Goal: Ask a question: Seek information or help from site administrators or community

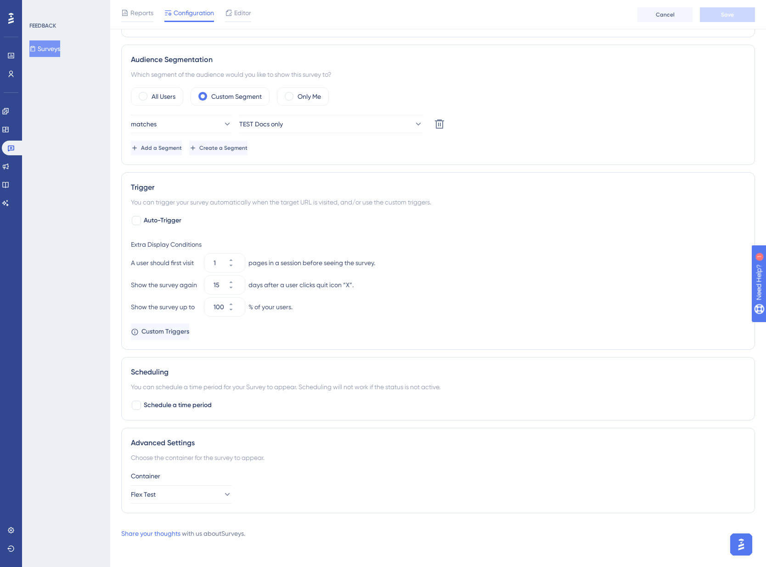
scroll to position [271, 0]
click at [181, 330] on span "Custom Triggers" at bounding box center [166, 330] width 48 height 11
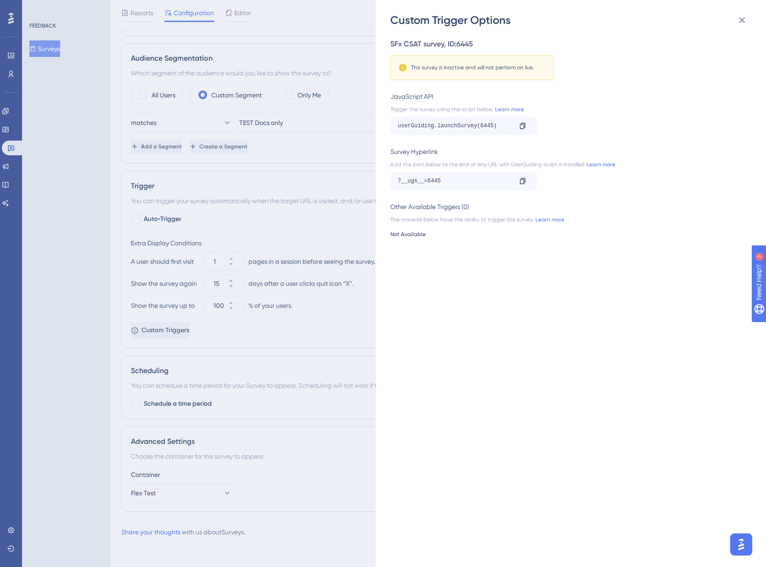
click at [325, 318] on div "Custom Trigger Options SFx CSAT survey , ID: 6445 This survey is inactive and w…" at bounding box center [383, 283] width 766 height 567
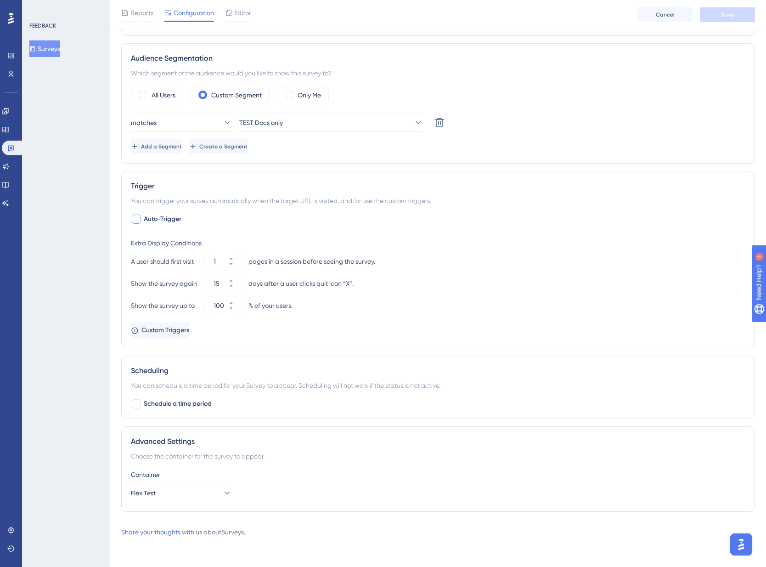
click at [137, 223] on div at bounding box center [136, 219] width 9 height 9
checkbox input "true"
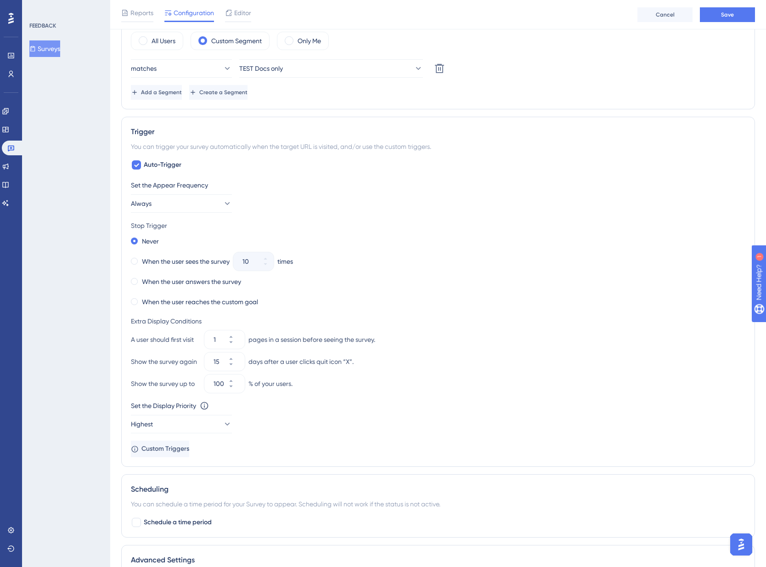
scroll to position [348, 0]
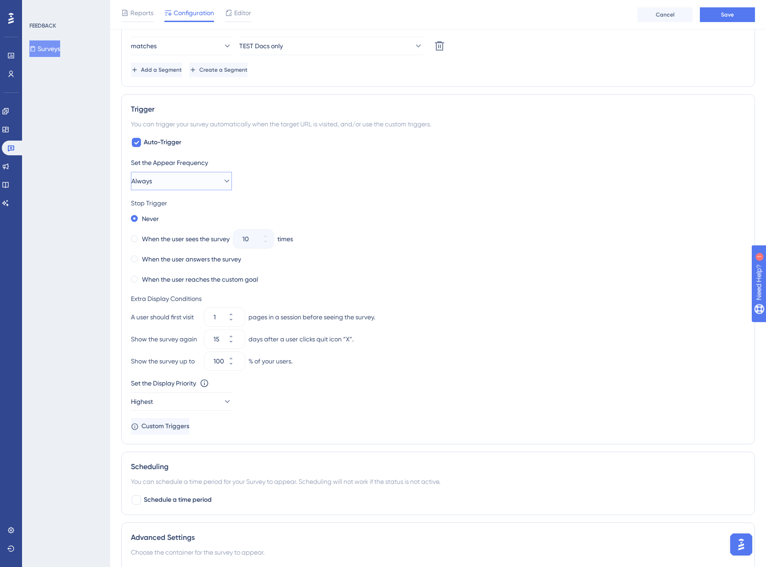
click at [212, 181] on button "Always" at bounding box center [181, 181] width 101 height 18
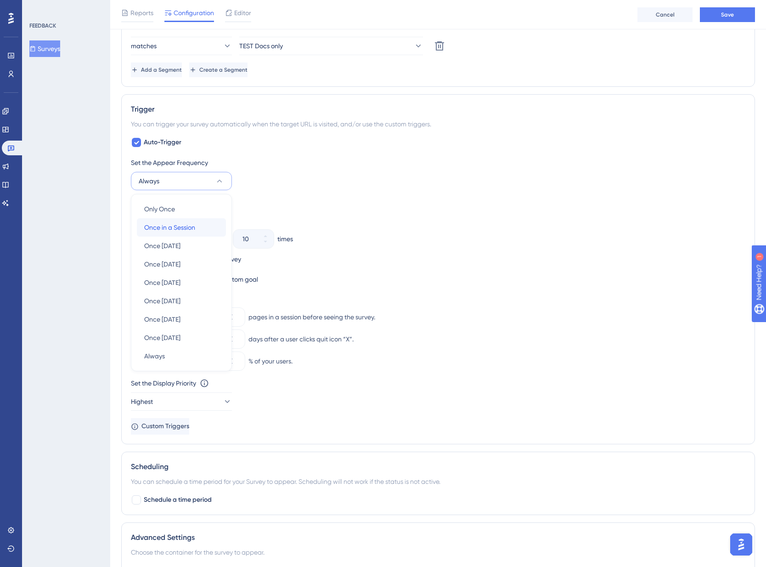
click at [192, 228] on span "Once in a Session" at bounding box center [169, 227] width 51 height 11
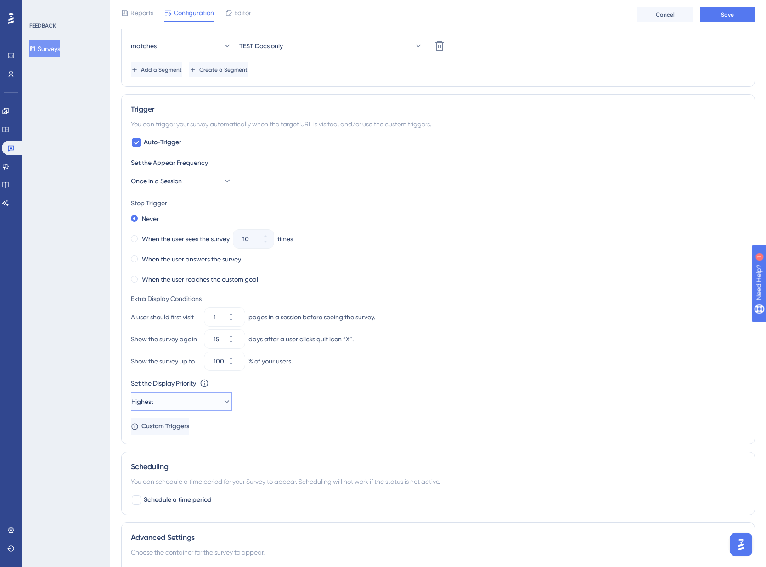
click at [222, 401] on icon at bounding box center [226, 401] width 9 height 9
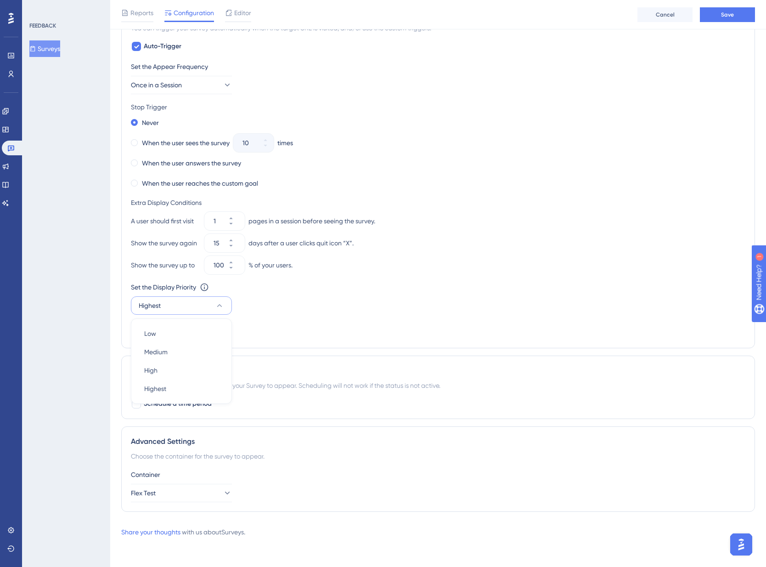
click at [325, 335] on div "Set the Appear Frequency Once in a Session Stop Trigger Never When the user see…" at bounding box center [438, 199] width 615 height 277
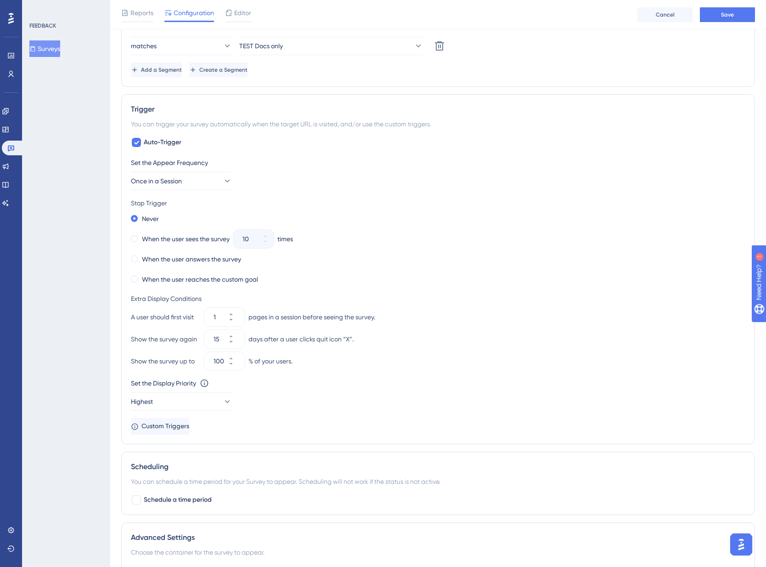
scroll to position [367, 0]
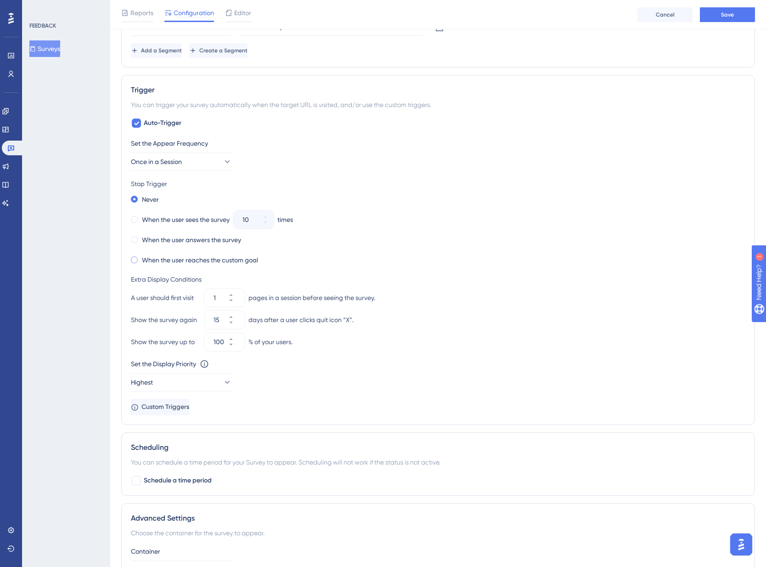
click at [135, 259] on span at bounding box center [134, 259] width 7 height 7
click at [141, 258] on input "radio" at bounding box center [141, 258] width 0 height 0
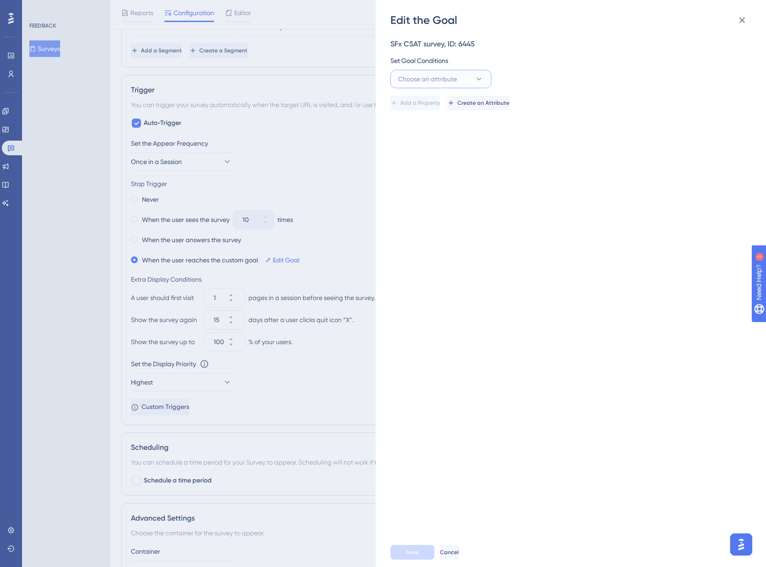
click at [472, 79] on button "Choose an attribute" at bounding box center [440, 79] width 101 height 18
click at [432, 136] on span "Visited Page" at bounding box center [422, 135] width 36 height 11
click at [570, 84] on button "is" at bounding box center [543, 79] width 101 height 18
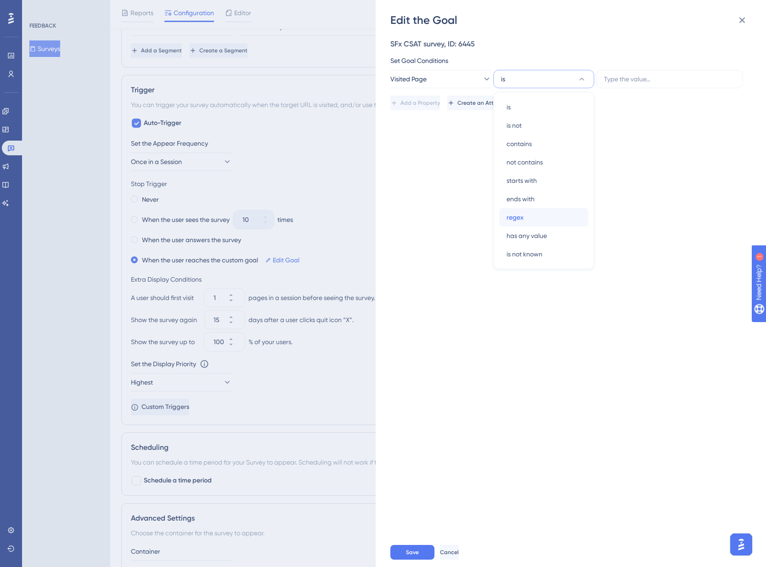
click at [527, 220] on div "regex regex" at bounding box center [544, 217] width 74 height 18
click at [649, 83] on input "text" at bounding box center [669, 79] width 131 height 10
drag, startPoint x: 577, startPoint y: 75, endPoint x: 568, endPoint y: 75, distance: 8.3
click at [576, 75] on button "regex" at bounding box center [543, 79] width 101 height 18
click at [462, 74] on button "Visited Page" at bounding box center [440, 79] width 101 height 18
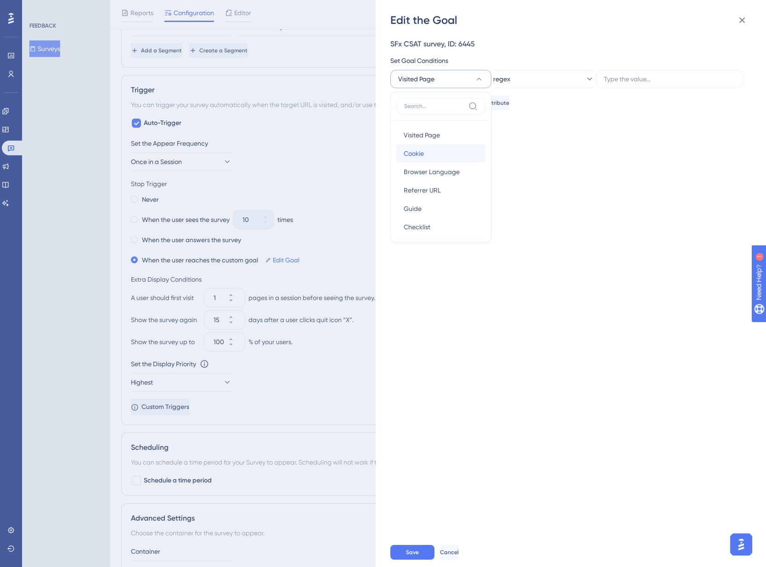
click at [428, 153] on div "Cookie Cookie" at bounding box center [441, 153] width 74 height 18
click at [566, 67] on div "Set Goal Conditions Cookie exists" at bounding box center [568, 71] width 356 height 33
click at [565, 75] on button "exists" at bounding box center [543, 79] width 101 height 18
drag, startPoint x: 415, startPoint y: 58, endPoint x: 418, endPoint y: 63, distance: 5.6
click at [414, 58] on div "Set Goal Conditions" at bounding box center [568, 60] width 356 height 11
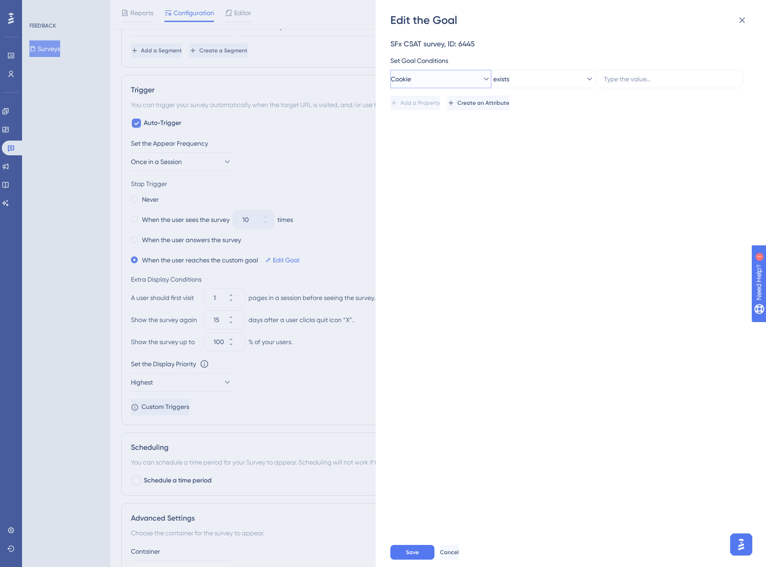
click at [438, 84] on button "Cookie" at bounding box center [440, 79] width 101 height 18
click at [447, 192] on div "Referrer URL Referrer URL" at bounding box center [441, 190] width 74 height 18
click at [576, 72] on button "is" at bounding box center [543, 79] width 101 height 18
click at [425, 79] on span "Referrer URL" at bounding box center [409, 78] width 37 height 11
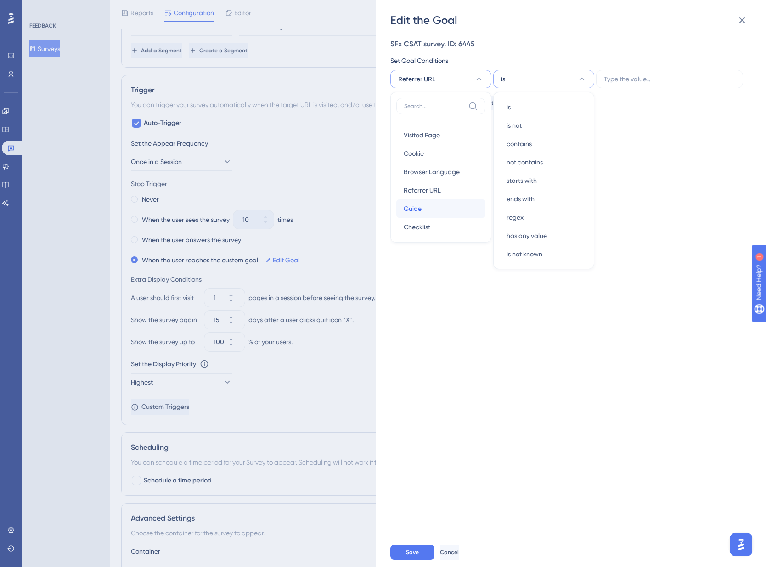
click at [431, 211] on div "Guide Guide" at bounding box center [441, 208] width 74 height 18
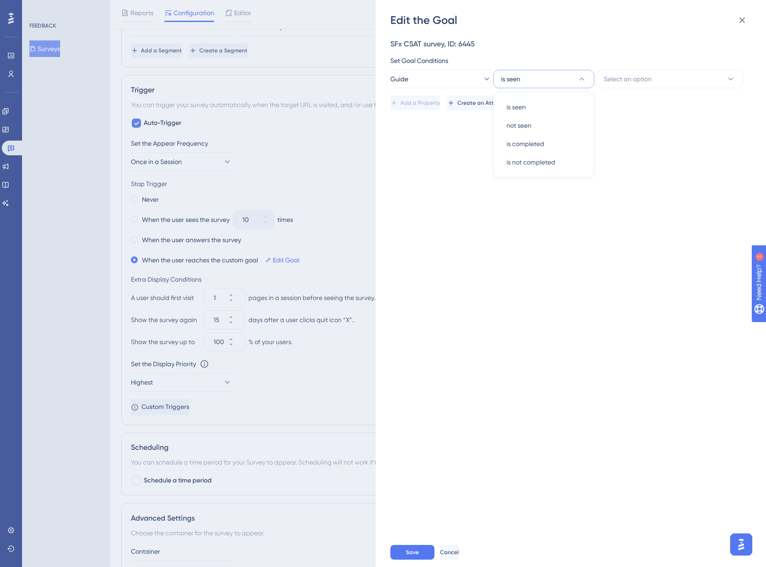
click at [448, 181] on div "SFx CSAT survey, ID: 6445 Set Goal Conditions Guide is seen is seen is seen not…" at bounding box center [575, 283] width 370 height 510
click at [530, 73] on button "is seen" at bounding box center [543, 79] width 101 height 18
click at [632, 153] on div "SFx CSAT survey, ID: 6445 Set Goal Conditions Guide is seen is seen is seen not…" at bounding box center [575, 283] width 370 height 510
click at [450, 82] on button "Guide" at bounding box center [440, 79] width 101 height 18
click at [440, 226] on div "Checklist Checklist" at bounding box center [441, 227] width 74 height 18
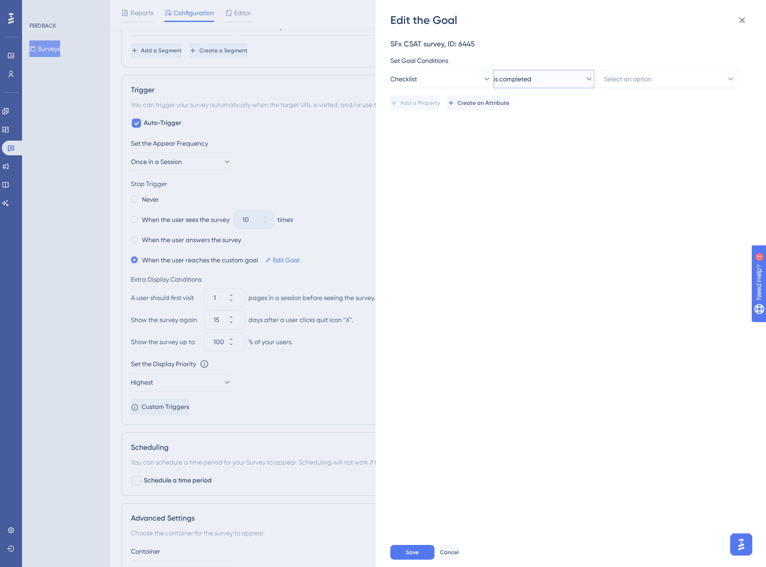
click at [560, 71] on button "is completed" at bounding box center [543, 79] width 101 height 18
click at [679, 163] on div "SFx CSAT survey, ID: 6445 Set Goal Conditions Checklist is completed is complet…" at bounding box center [575, 283] width 370 height 510
click at [441, 79] on button "Checklist" at bounding box center [440, 79] width 101 height 18
click at [565, 49] on div "SFx CSAT survey, ID: 6445" at bounding box center [568, 44] width 356 height 11
click at [460, 82] on button "Checklist" at bounding box center [440, 79] width 101 height 18
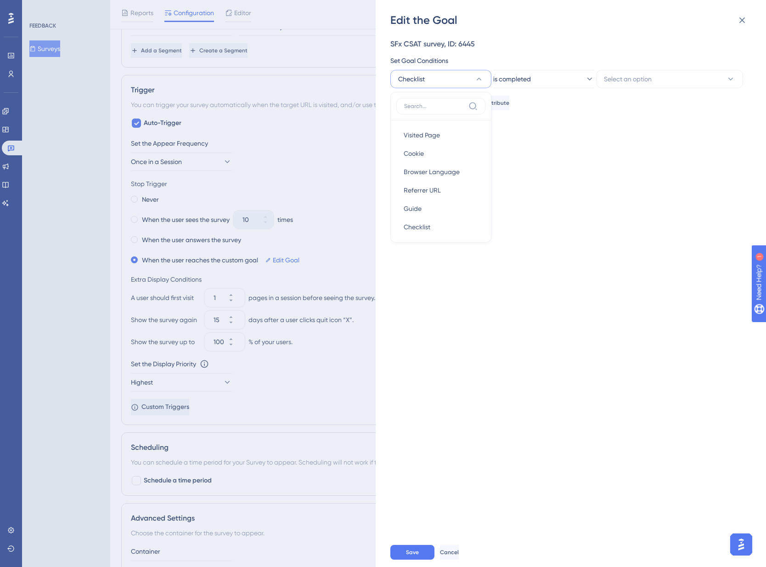
click at [573, 46] on div "SFx CSAT survey, ID: 6445" at bounding box center [568, 44] width 356 height 11
click at [585, 141] on div "SFx CSAT survey, ID: 6445 Set Goal Conditions Checklist is completed Select an …" at bounding box center [575, 283] width 370 height 510
click at [563, 74] on button "is completed" at bounding box center [543, 79] width 101 height 18
click at [588, 51] on div "SFx CSAT survey, ID: 6445 Set Goal Conditions Checklist is completed is complet…" at bounding box center [568, 64] width 356 height 50
click at [471, 73] on button "Checklist" at bounding box center [440, 79] width 101 height 18
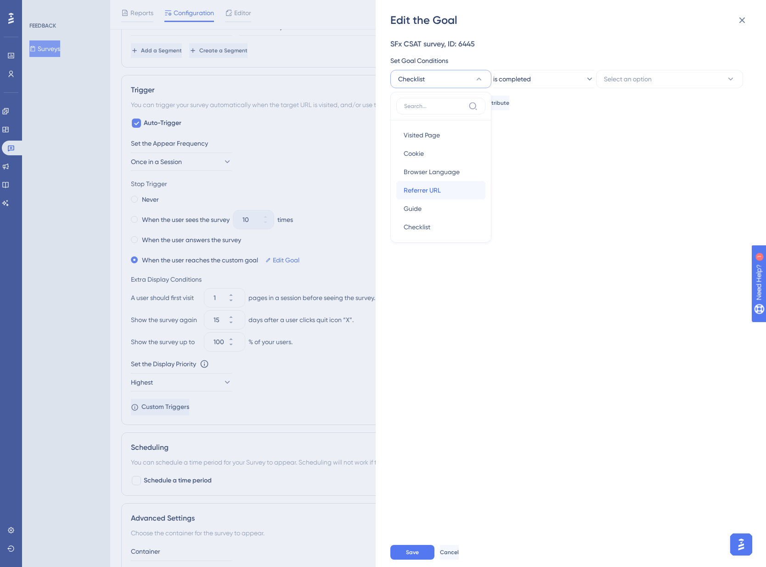
click at [449, 193] on div "Referrer URL Referrer URL" at bounding box center [441, 190] width 74 height 18
click at [587, 79] on icon at bounding box center [589, 79] width 5 height 3
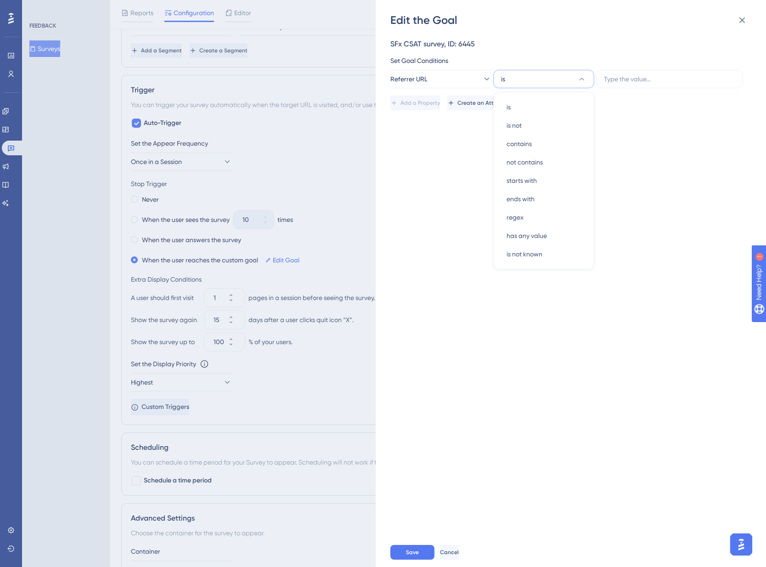
click at [467, 67] on div "Set Goal Conditions Referrer URL is is is is not is not contains contains not c…" at bounding box center [568, 71] width 356 height 33
click at [468, 76] on button "Referrer URL" at bounding box center [440, 79] width 101 height 18
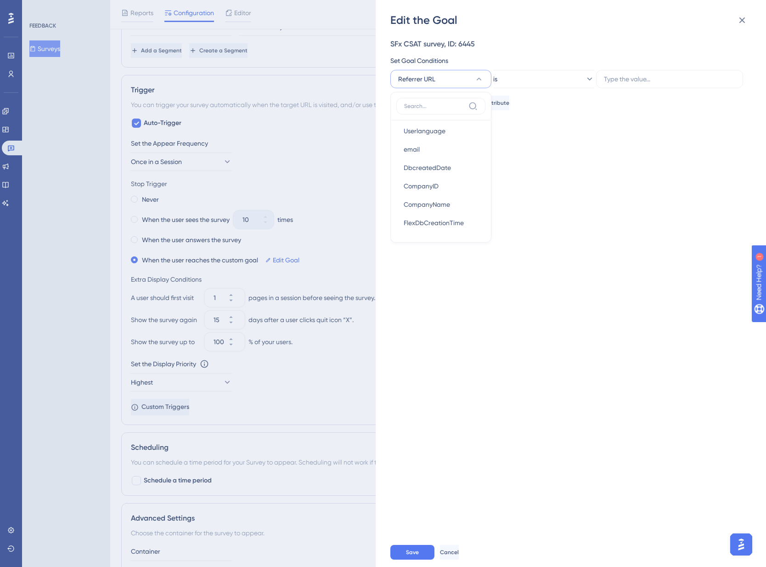
scroll to position [301, 0]
click at [596, 173] on div "SFx CSAT survey, ID: 6445 Set Goal Conditions Referrer URL Visited Page Visited…" at bounding box center [575, 283] width 370 height 510
click at [654, 78] on input "text" at bounding box center [669, 79] width 131 height 10
click at [654, 84] on label at bounding box center [669, 79] width 147 height 18
click at [654, 84] on input "text" at bounding box center [669, 79] width 131 height 10
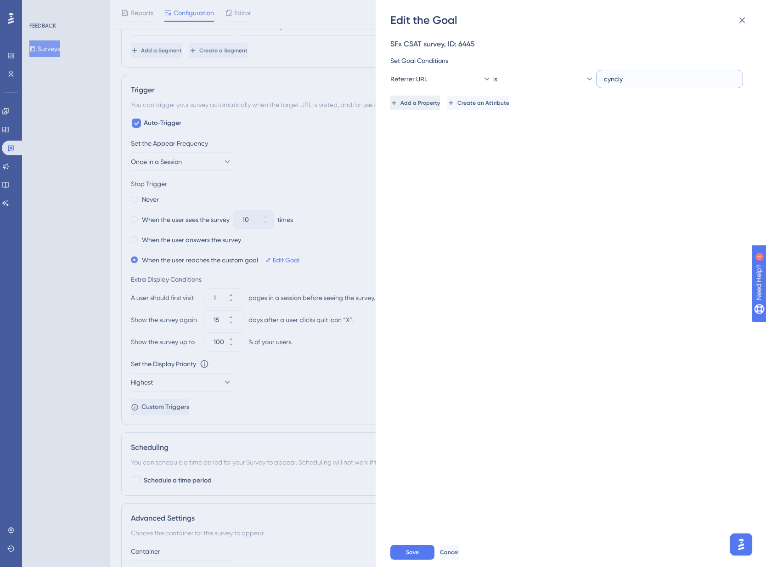
type input "cyncly"
click at [442, 109] on button "Add a Property" at bounding box center [415, 103] width 51 height 15
click at [403, 105] on div "AND" at bounding box center [401, 103] width 22 height 15
click at [413, 166] on icon at bounding box center [416, 165] width 9 height 9
click at [541, 141] on div "SFx CSAT survey, ID: 6445 Set Goal Conditions Referrer URL is cyncly Delete AND…" at bounding box center [568, 117] width 356 height 156
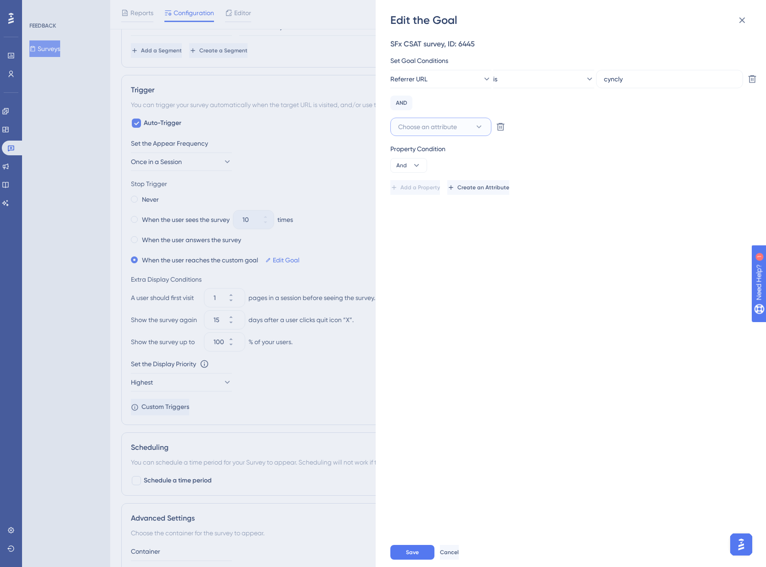
click at [467, 130] on button "Choose an attribute" at bounding box center [440, 127] width 101 height 18
click at [10, 75] on div "Edit the Goal SFx CSAT survey, ID: 6445 Set Goal Conditions Referrer URL is cyn…" at bounding box center [383, 283] width 766 height 567
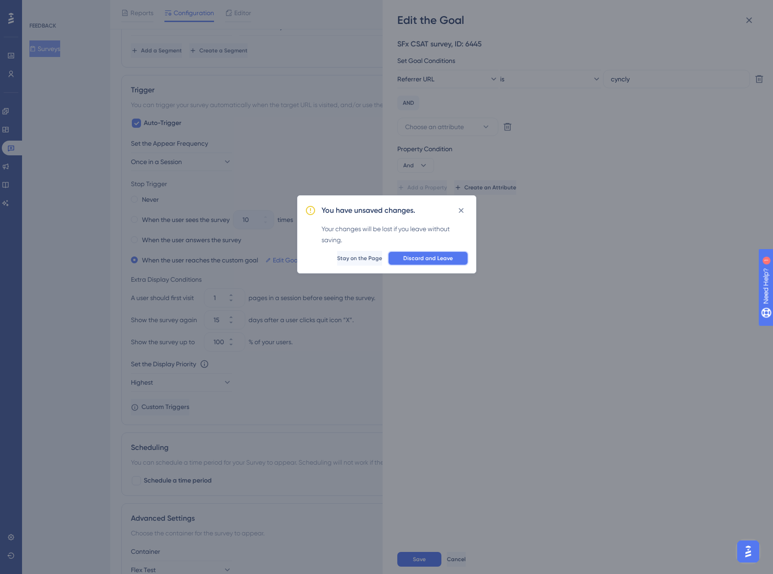
click at [437, 258] on span "Discard and Leave" at bounding box center [428, 257] width 50 height 7
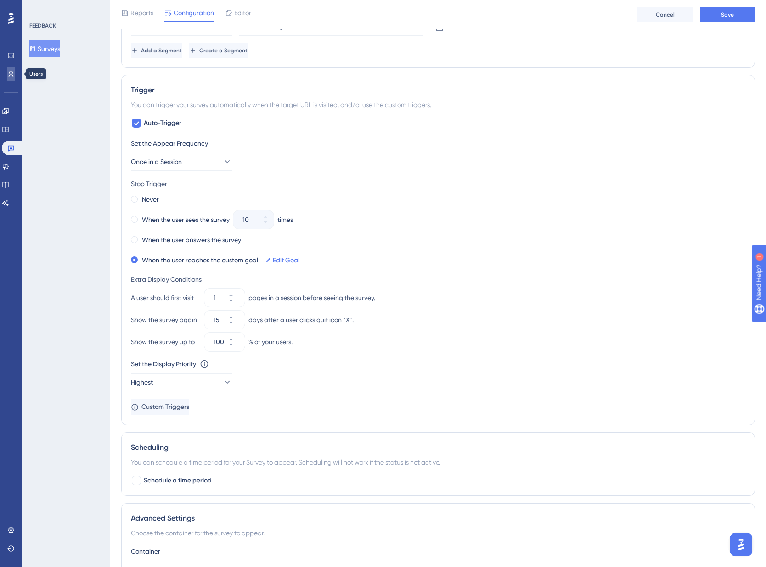
click at [7, 71] on icon at bounding box center [10, 73] width 7 height 7
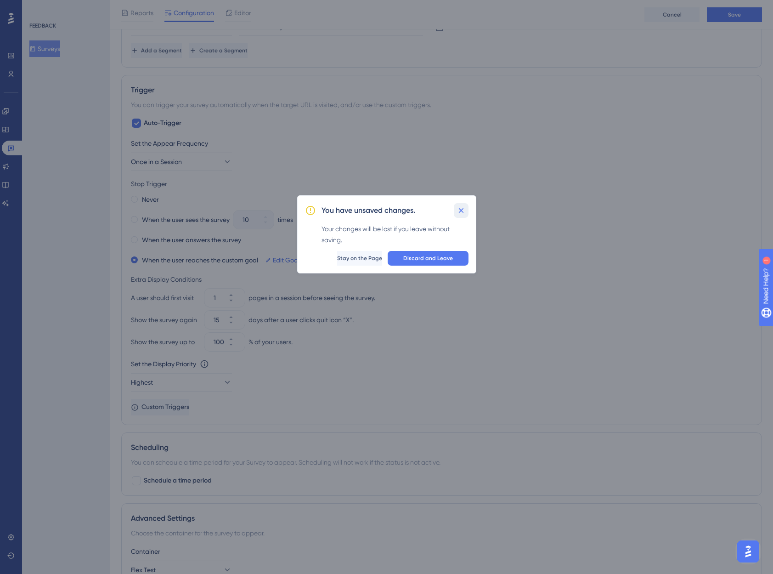
click at [463, 210] on icon at bounding box center [461, 210] width 9 height 9
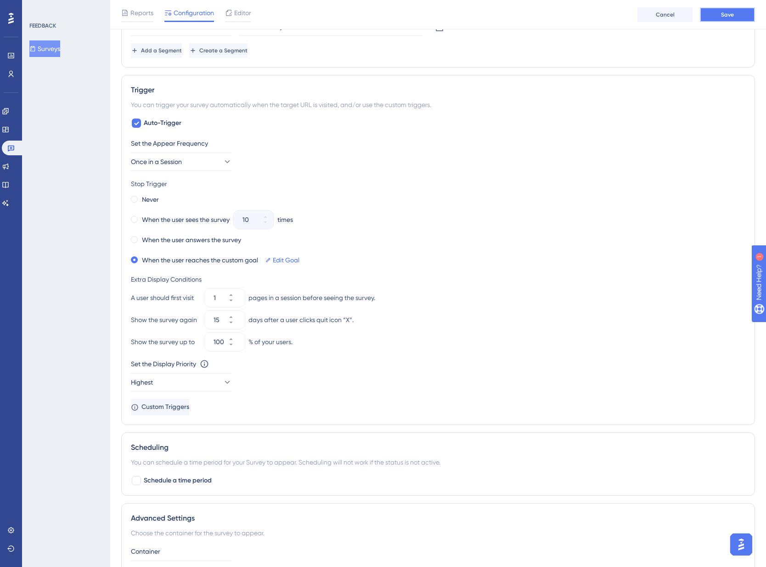
click at [727, 16] on span "Save" at bounding box center [727, 14] width 13 height 7
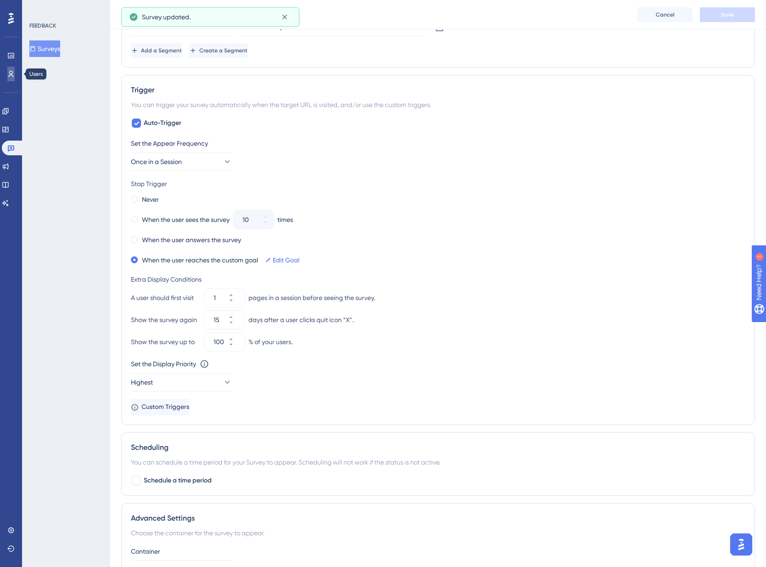
click at [14, 73] on icon at bounding box center [10, 73] width 7 height 7
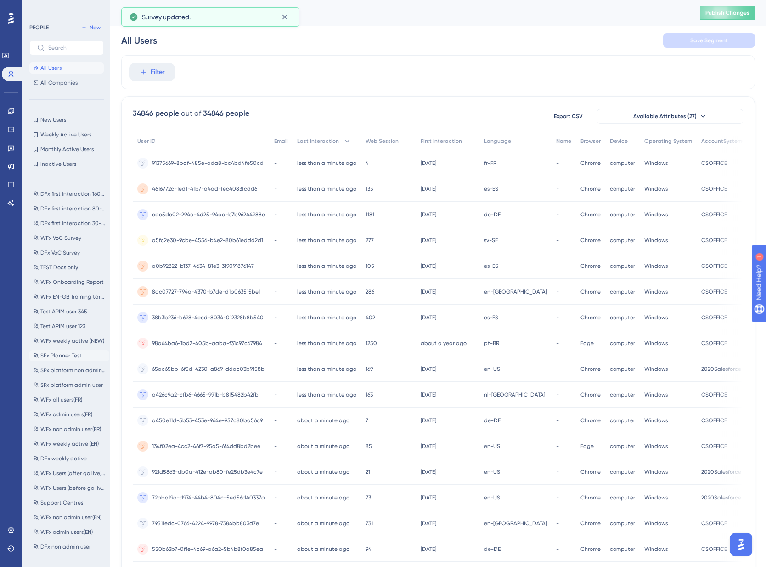
click at [58, 354] on span "SFx Planner Test" at bounding box center [60, 355] width 41 height 7
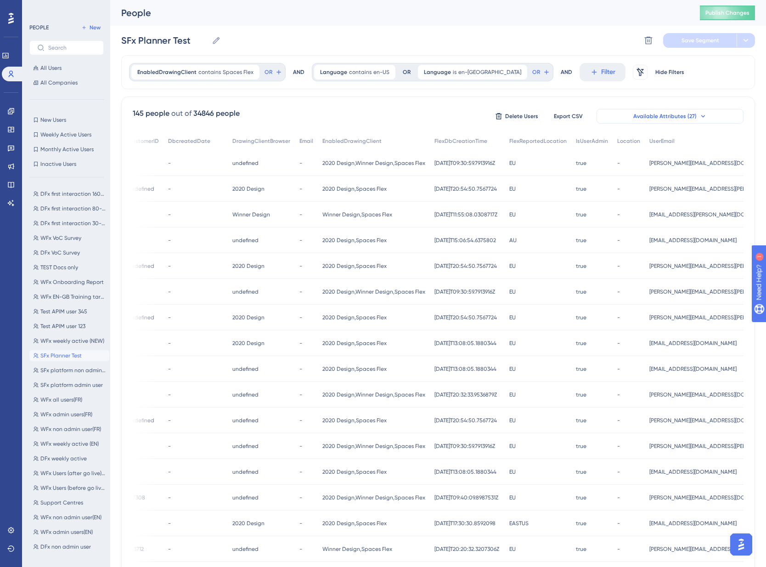
click at [688, 118] on span "Available Attributes (27)" at bounding box center [664, 116] width 63 height 7
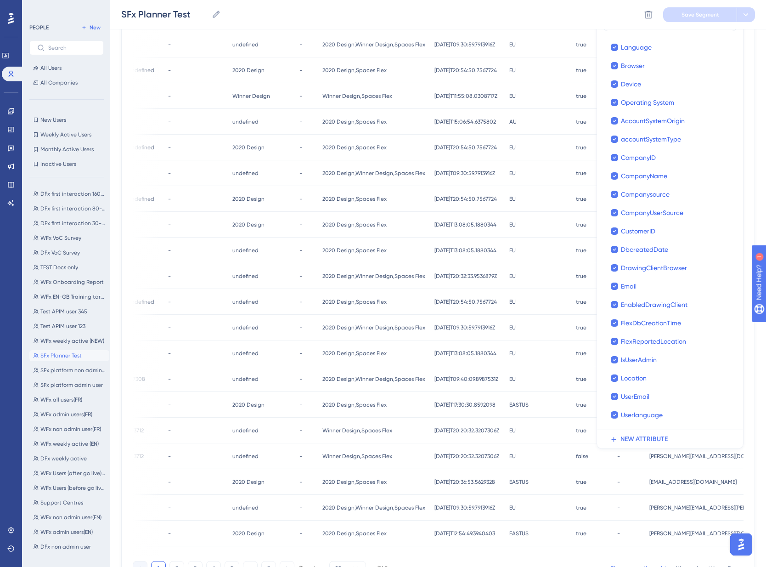
scroll to position [175, 0]
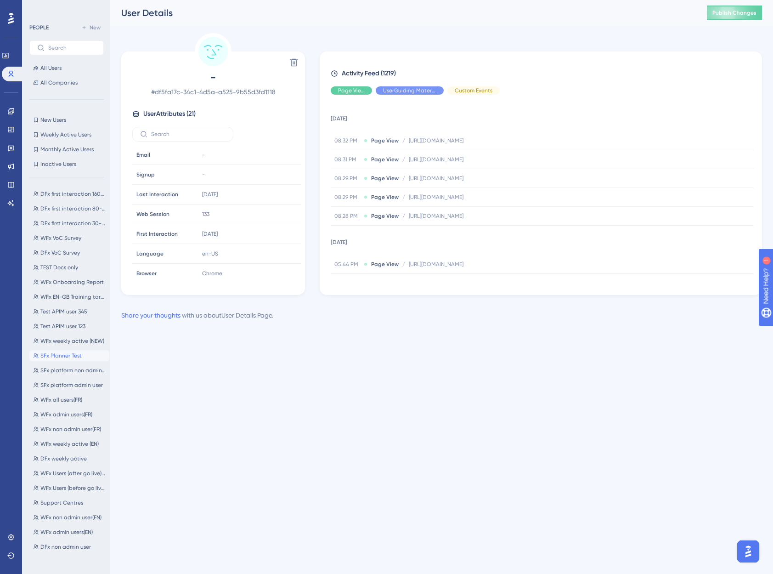
drag, startPoint x: 735, startPoint y: 390, endPoint x: 724, endPoint y: 426, distance: 37.5
click at [737, 350] on html "Performance Users Engagement Widgets Feedback Product Updates Knowledge Base AI…" at bounding box center [386, 175] width 773 height 350
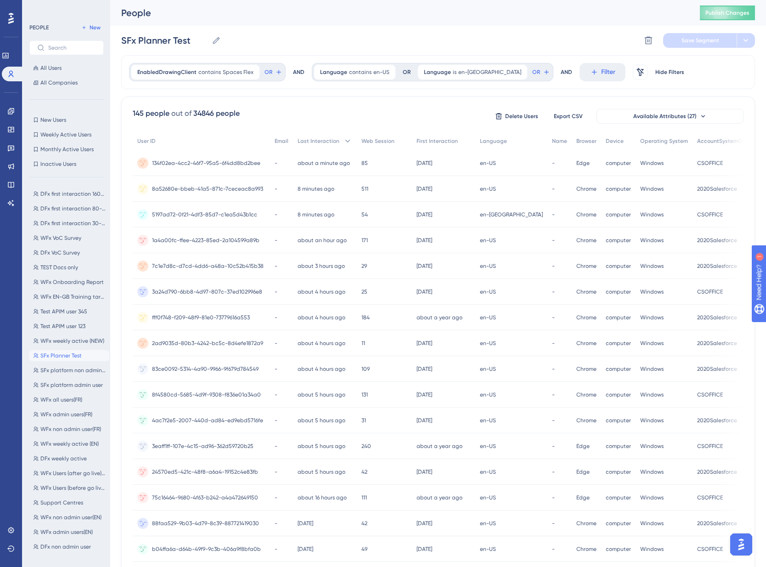
click at [601, 516] on div "computer computer" at bounding box center [618, 523] width 34 height 26
click at [685, 107] on div "145 people out of 34846 people Delete Users Export CSV Available Attributes (27…" at bounding box center [438, 400] width 634 height 609
click at [686, 118] on span "Available Attributes (27)" at bounding box center [664, 116] width 63 height 7
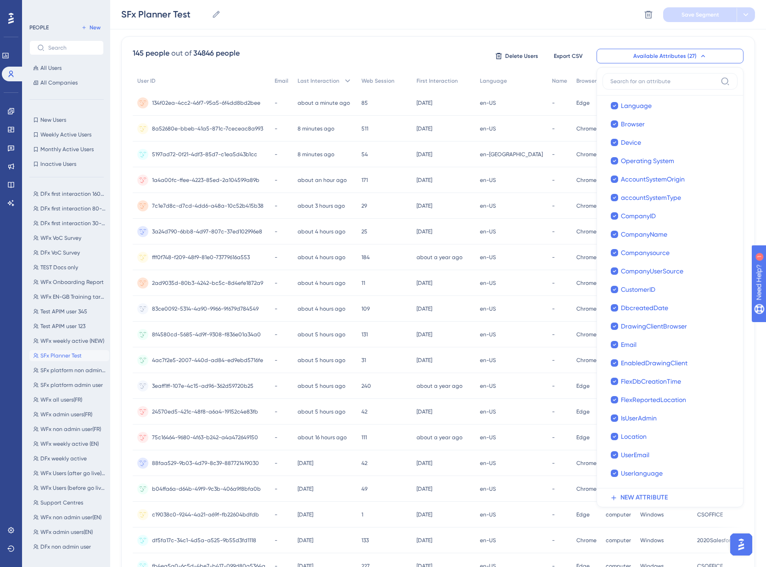
scroll to position [114, 0]
click at [647, 497] on span "NEW ATTRIBUTE" at bounding box center [644, 497] width 47 height 11
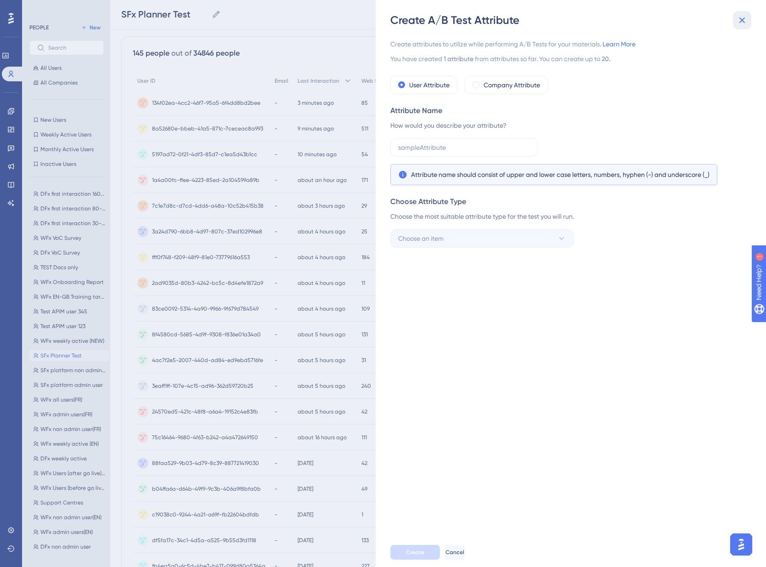
drag, startPoint x: 745, startPoint y: 21, endPoint x: 640, endPoint y: 40, distance: 106.3
click at [745, 21] on icon at bounding box center [742, 20] width 11 height 11
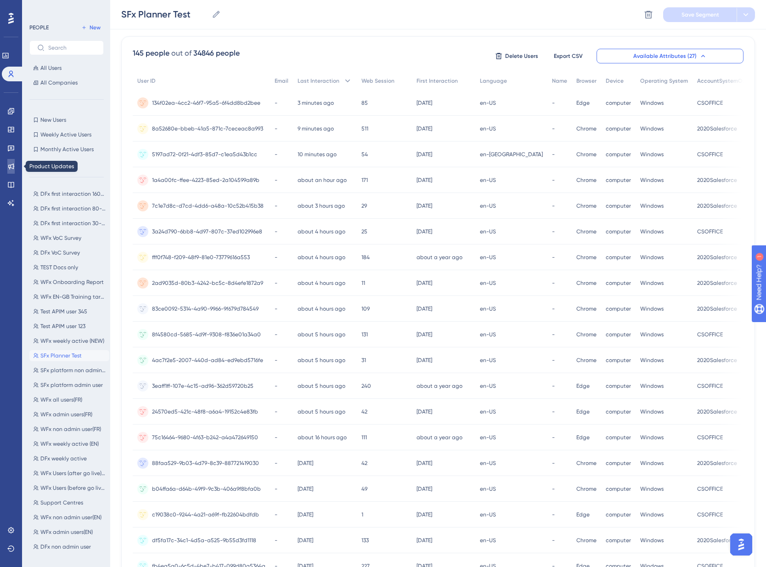
click at [14, 167] on icon at bounding box center [11, 167] width 6 height 6
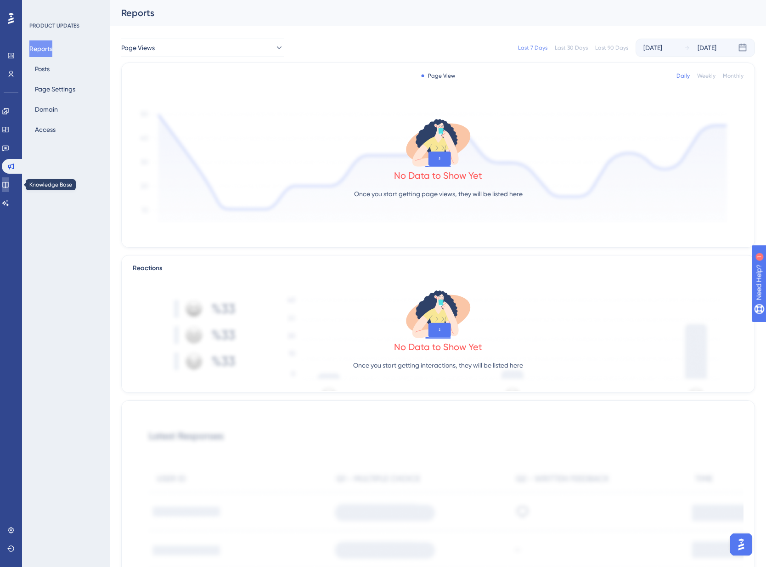
click at [9, 185] on icon at bounding box center [5, 184] width 7 height 7
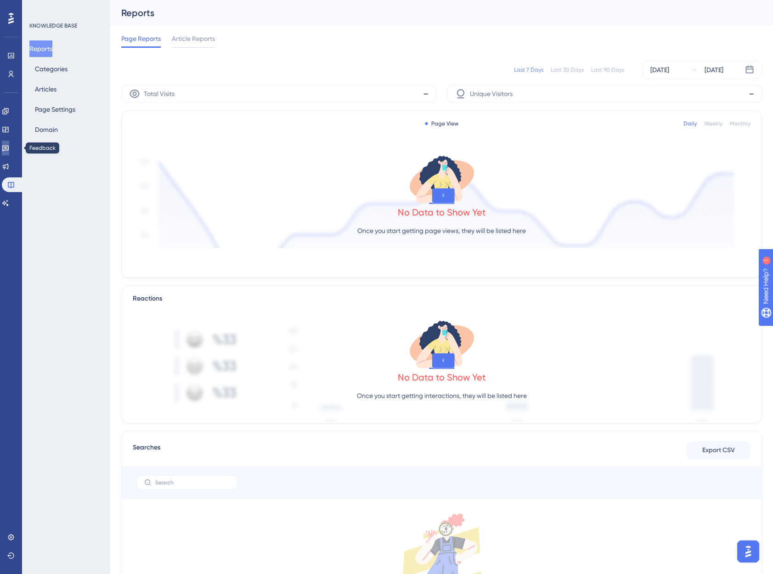
click at [9, 154] on link at bounding box center [5, 148] width 7 height 15
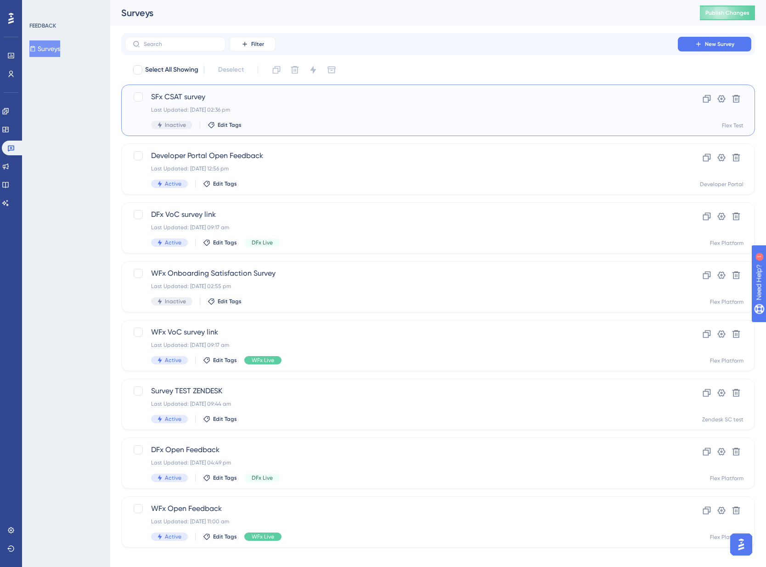
click at [284, 110] on div "Last Updated: [DATE] 02:36 pm" at bounding box center [401, 109] width 501 height 7
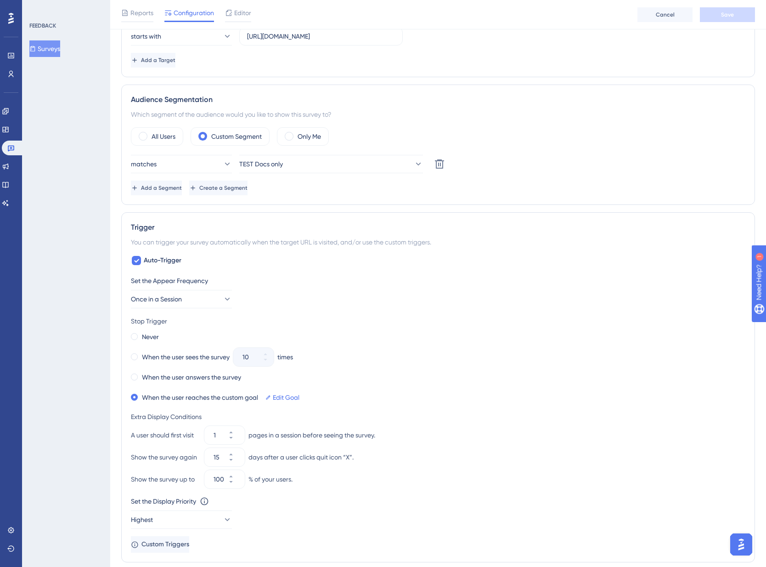
scroll to position [383, 0]
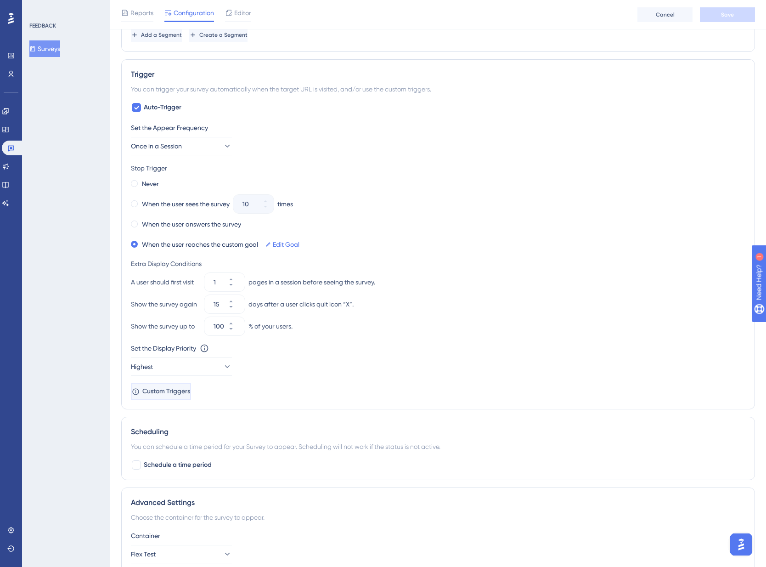
click at [190, 390] on span "Custom Triggers" at bounding box center [166, 391] width 48 height 11
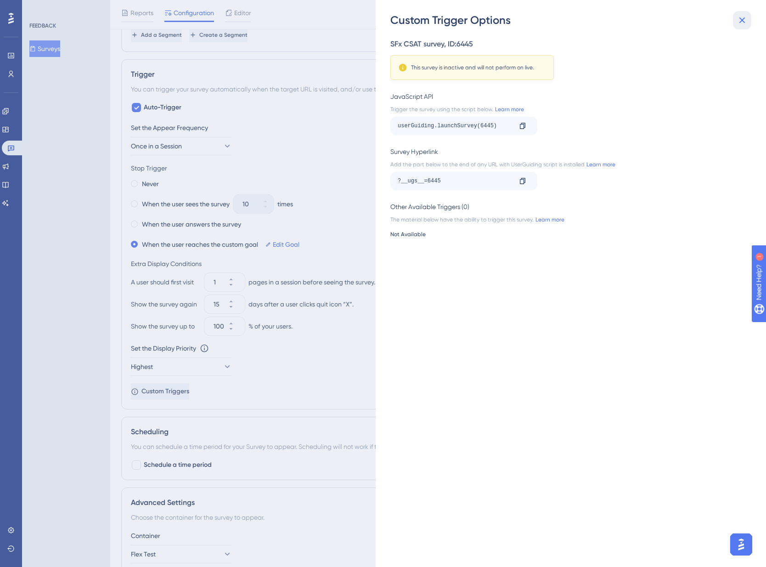
drag, startPoint x: 744, startPoint y: 18, endPoint x: 710, endPoint y: 42, distance: 41.3
click at [744, 19] on icon at bounding box center [743, 20] width 6 height 6
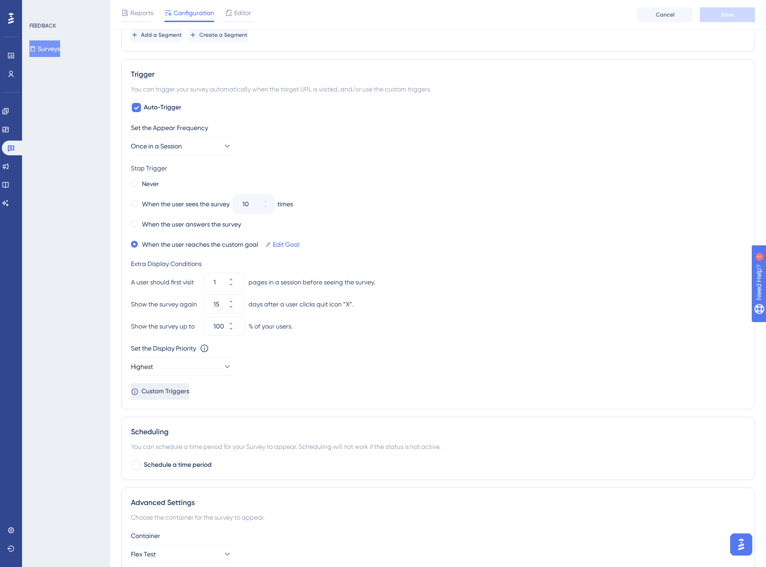
click at [189, 392] on span "Custom Triggers" at bounding box center [165, 391] width 48 height 11
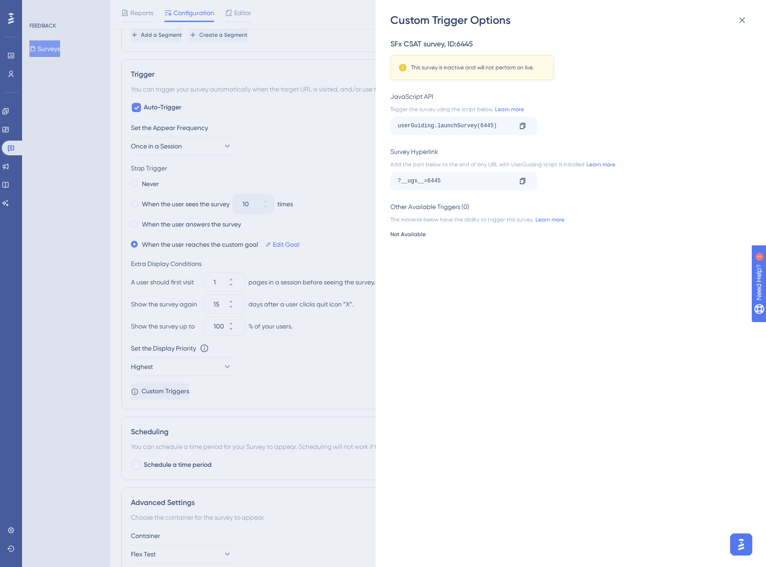
click at [411, 241] on div "SFx CSAT survey , ID: 6445 This survey is inactive and will not perform on live…" at bounding box center [575, 297] width 370 height 539
click at [423, 239] on div "SFx CSAT survey , ID: 6445 This survey is inactive and will not perform on live…" at bounding box center [575, 297] width 370 height 539
drag, startPoint x: 423, startPoint y: 239, endPoint x: 599, endPoint y: 63, distance: 249.1
click at [602, 63] on div "SFx CSAT survey , ID: 6445 This survey is inactive and will not perform on live." at bounding box center [568, 59] width 356 height 41
drag, startPoint x: 548, startPoint y: 66, endPoint x: 387, endPoint y: 62, distance: 160.4
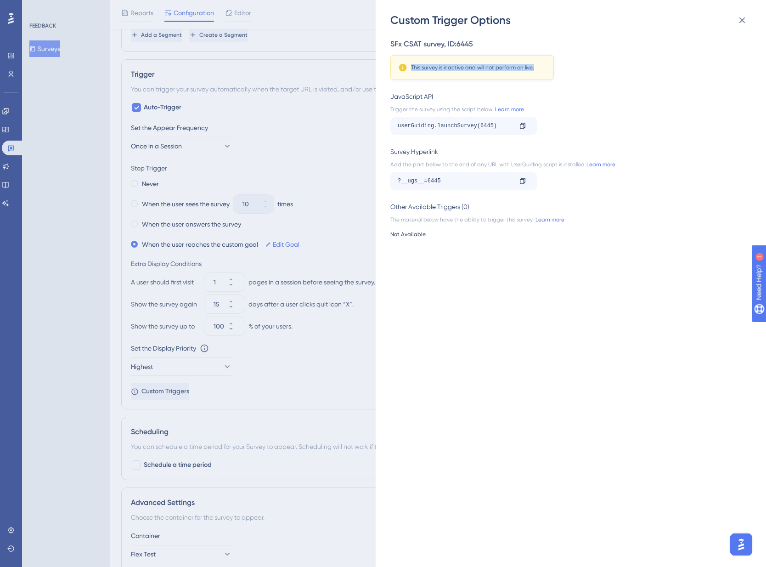
click at [387, 62] on div "Custom Trigger Options SFx CSAT survey , ID: 6445 This survey is inactive and w…" at bounding box center [571, 283] width 390 height 567
click at [609, 73] on div "SFx CSAT survey , ID: 6445 This survey is inactive and will not perform on live." at bounding box center [568, 59] width 356 height 41
click at [742, 19] on icon at bounding box center [742, 20] width 11 height 11
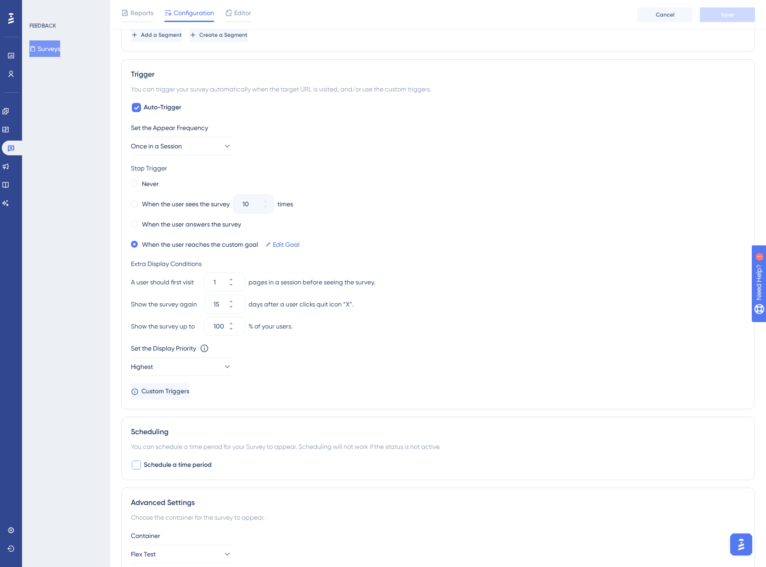
click at [138, 463] on div at bounding box center [136, 464] width 9 height 9
checkbox input "true"
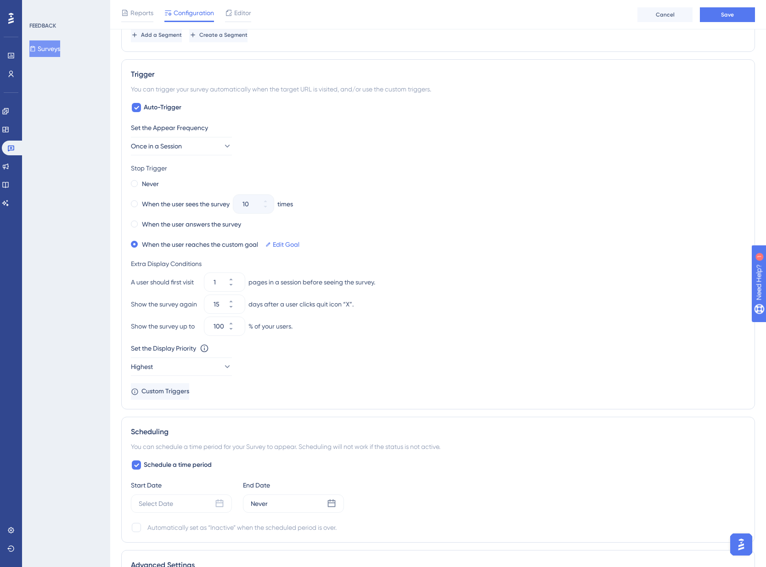
click at [136, 107] on icon at bounding box center [137, 107] width 6 height 7
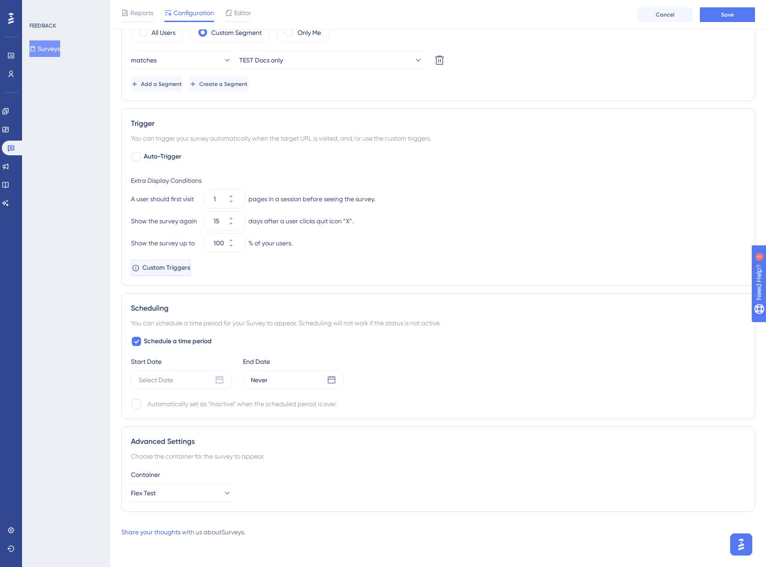
click at [180, 267] on span "Custom Triggers" at bounding box center [166, 267] width 48 height 11
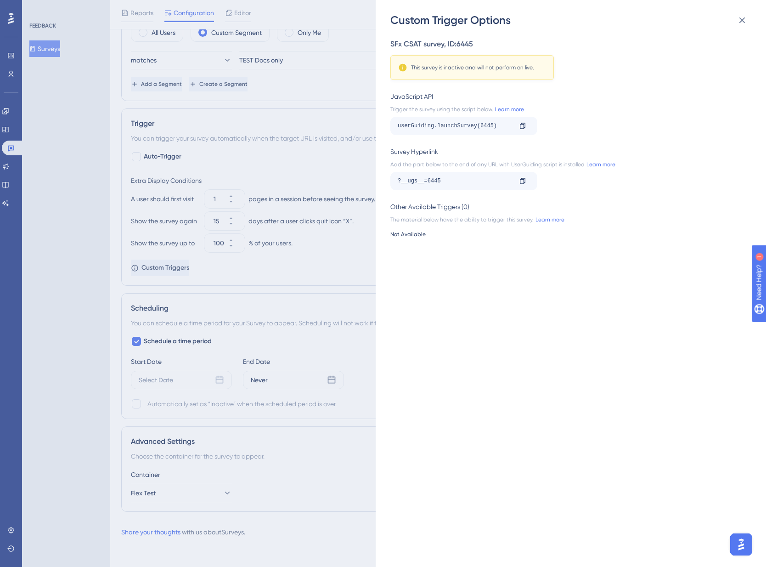
click at [417, 231] on div "Not Available" at bounding box center [568, 234] width 356 height 7
click at [415, 235] on div "Not Available" at bounding box center [568, 234] width 356 height 7
click at [556, 221] on link "Learn more" at bounding box center [549, 219] width 31 height 7
click at [746, 18] on icon at bounding box center [742, 20] width 11 height 11
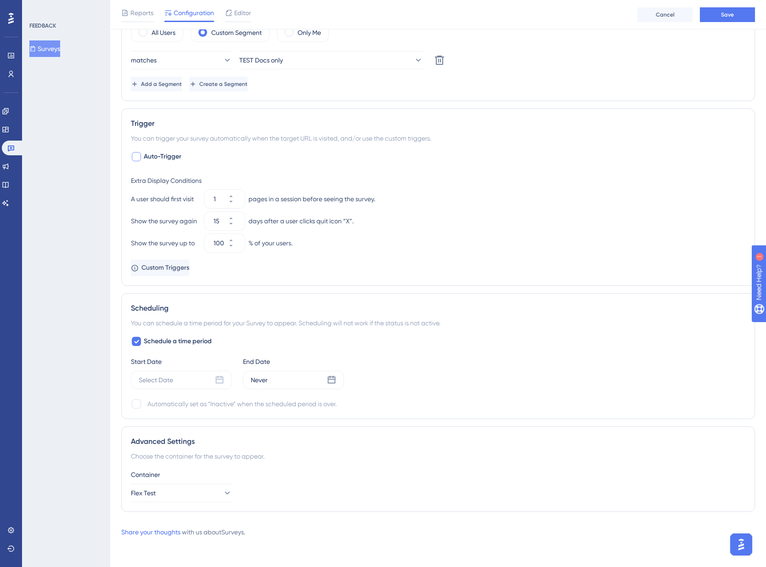
click at [135, 157] on div at bounding box center [136, 156] width 9 height 9
checkbox input "true"
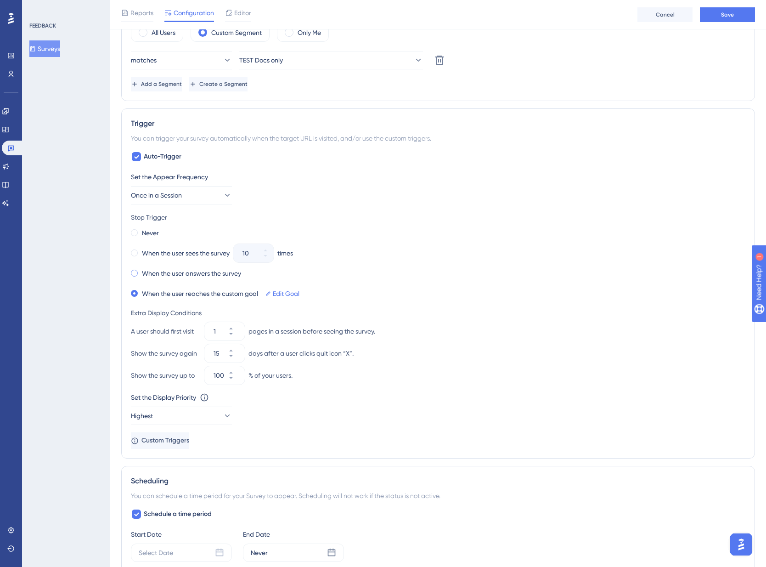
click at [190, 276] on label "When the user answers the survey" at bounding box center [191, 273] width 99 height 11
click at [226, 291] on label "When the user reaches the custom goal" at bounding box center [200, 293] width 116 height 11
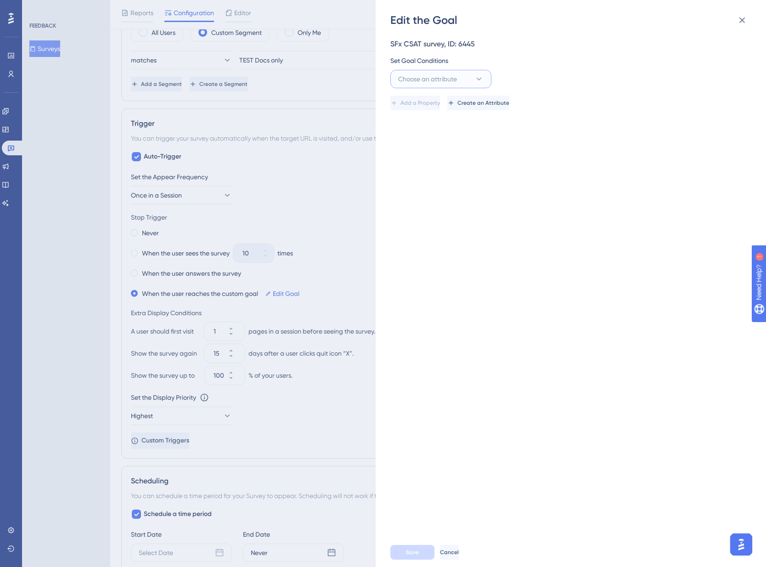
click at [457, 78] on span "Choose an attribute" at bounding box center [427, 78] width 59 height 11
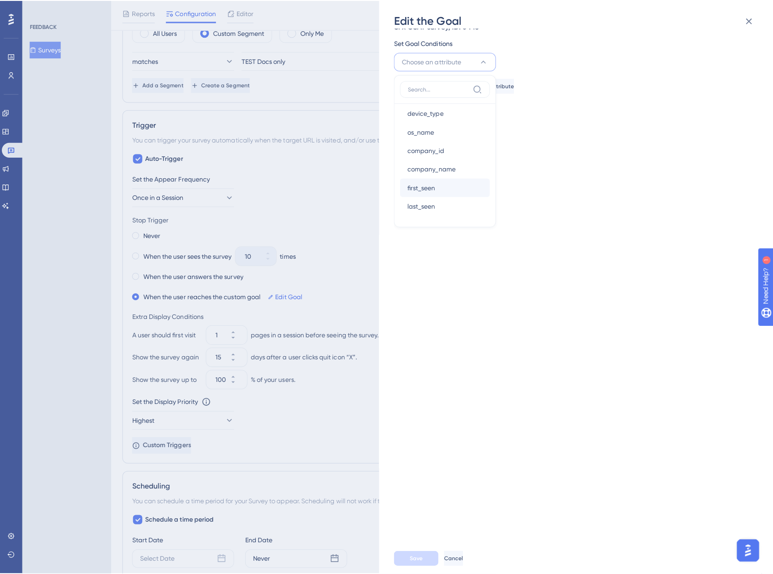
scroll to position [0, 0]
drag, startPoint x: 486, startPoint y: 229, endPoint x: 491, endPoint y: 130, distance: 98.4
click at [491, 130] on div "Visited Page Visited Page Cookie Cookie Browser Language Browser Language Refer…" at bounding box center [440, 167] width 101 height 151
click at [545, 306] on div "SFx CSAT survey, ID: 6445 Set Goal Conditions Choose an attribute Visited Page …" at bounding box center [575, 283] width 370 height 510
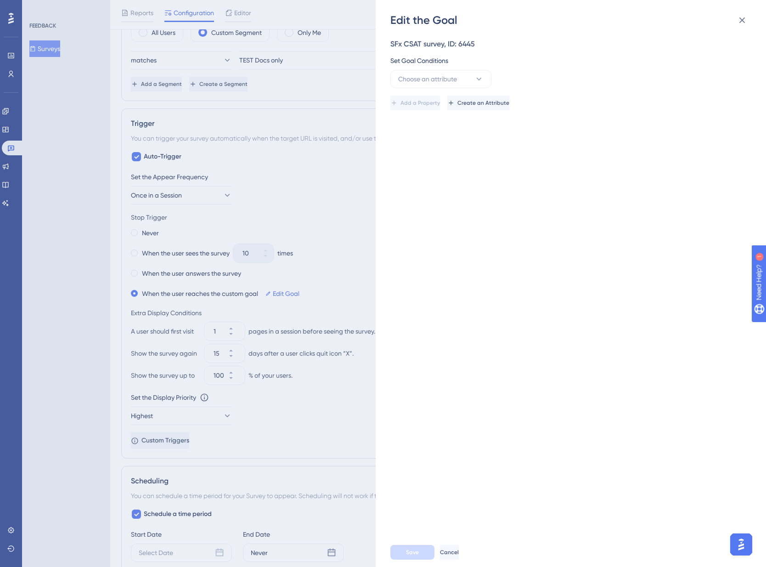
click at [328, 208] on div "Edit the Goal SFx CSAT survey, ID: 6445 Set Goal Conditions Choose an attribute…" at bounding box center [383, 283] width 766 height 567
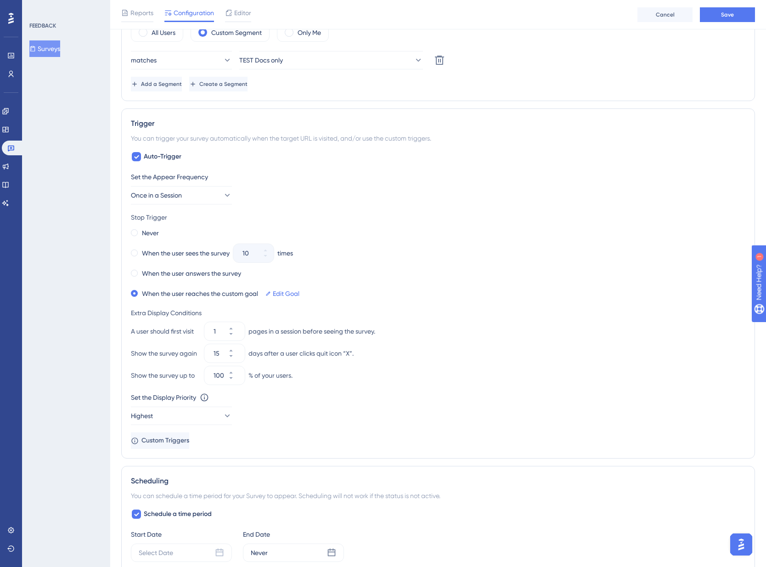
click at [197, 160] on div "Auto-Trigger Set the Appear Frequency Once in a Session Stop Trigger Never When…" at bounding box center [438, 300] width 615 height 298
click at [12, 75] on icon at bounding box center [11, 74] width 5 height 6
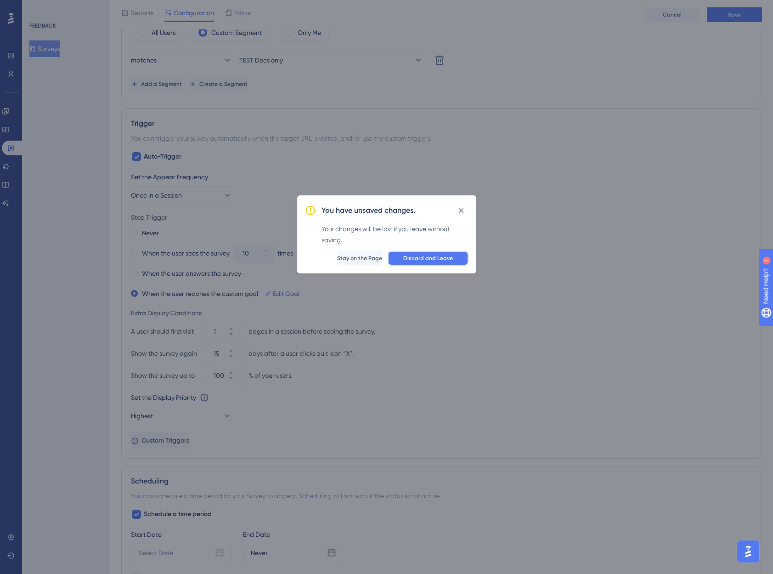
click at [435, 260] on span "Discard and Leave" at bounding box center [428, 257] width 50 height 7
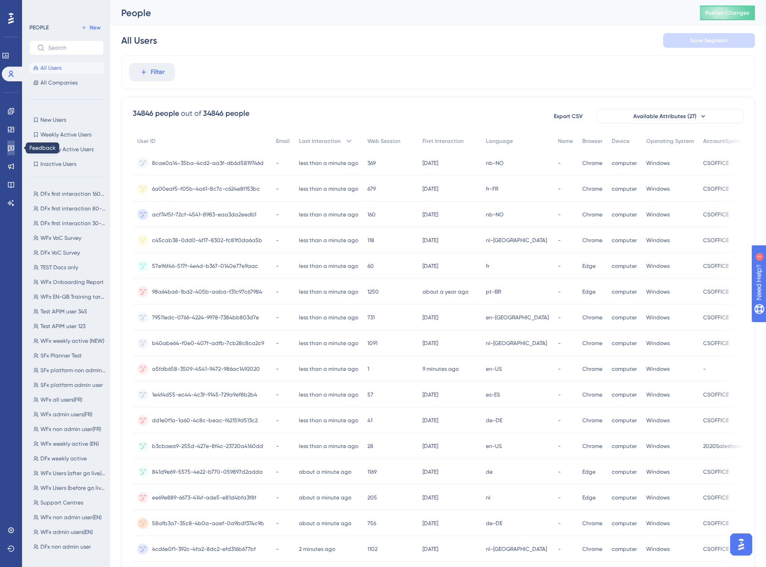
click at [12, 145] on icon at bounding box center [10, 147] width 7 height 7
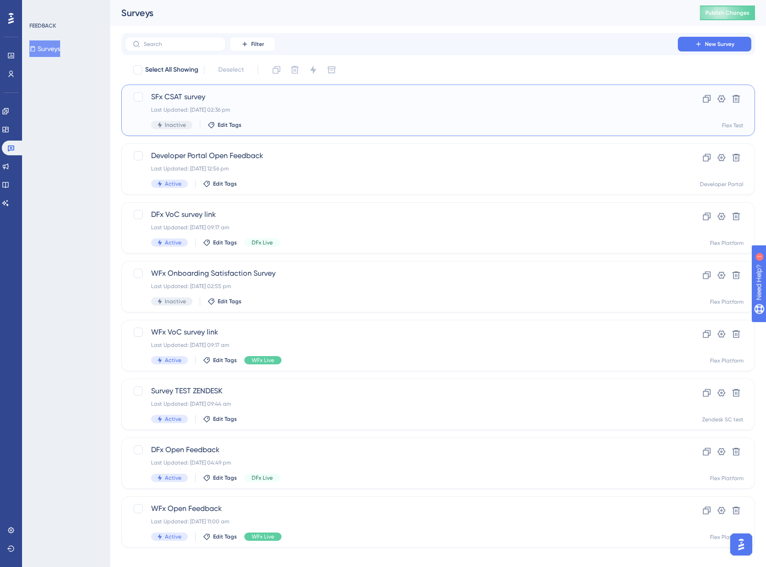
click at [326, 113] on div "Last Updated: [DATE] 02:36 pm" at bounding box center [401, 109] width 501 height 7
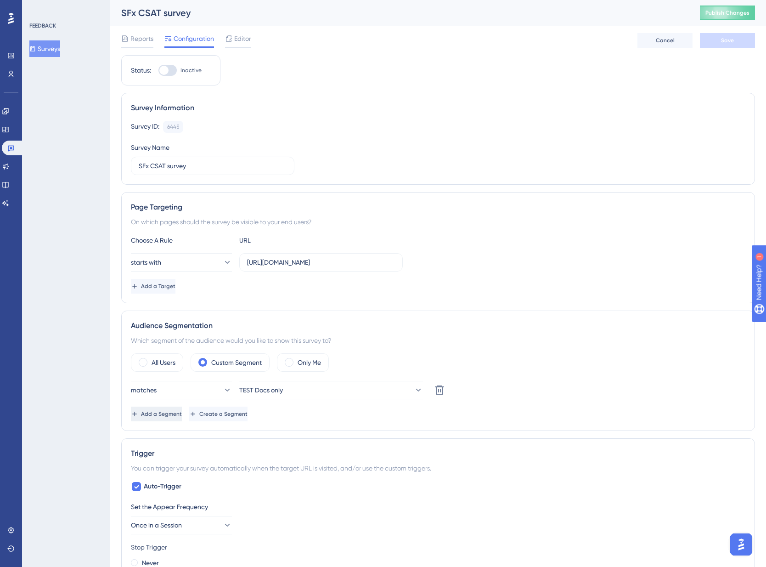
click at [182, 413] on span "Add a Segment" at bounding box center [161, 413] width 41 height 7
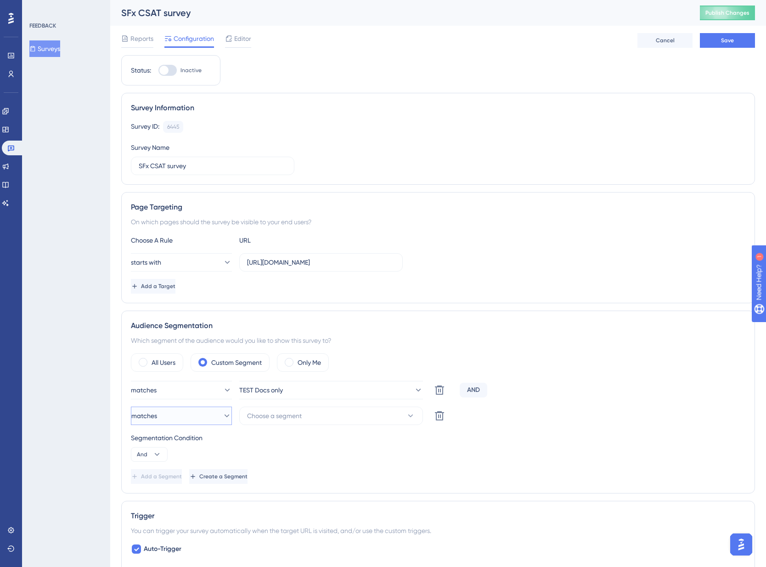
click at [222, 413] on icon at bounding box center [226, 415] width 9 height 9
click at [311, 417] on button "Choose a segment" at bounding box center [331, 416] width 184 height 18
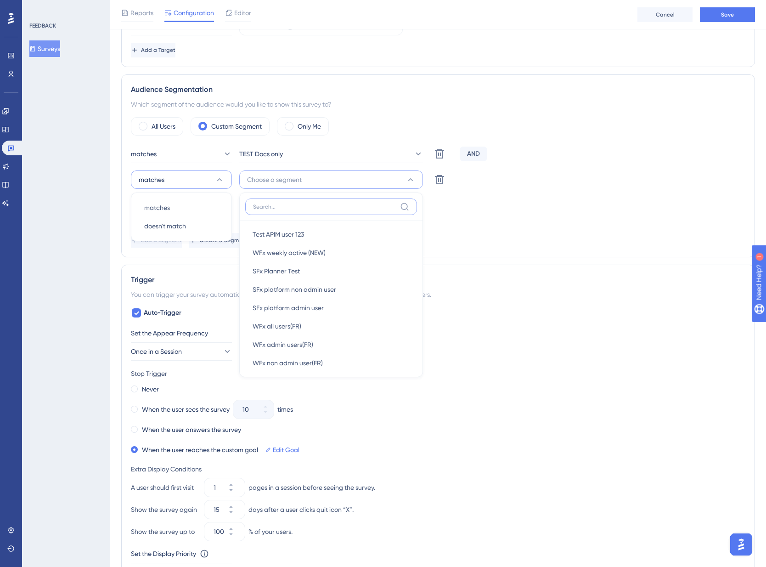
scroll to position [20, 0]
click at [579, 209] on div "Segmentation Condition And" at bounding box center [438, 210] width 615 height 29
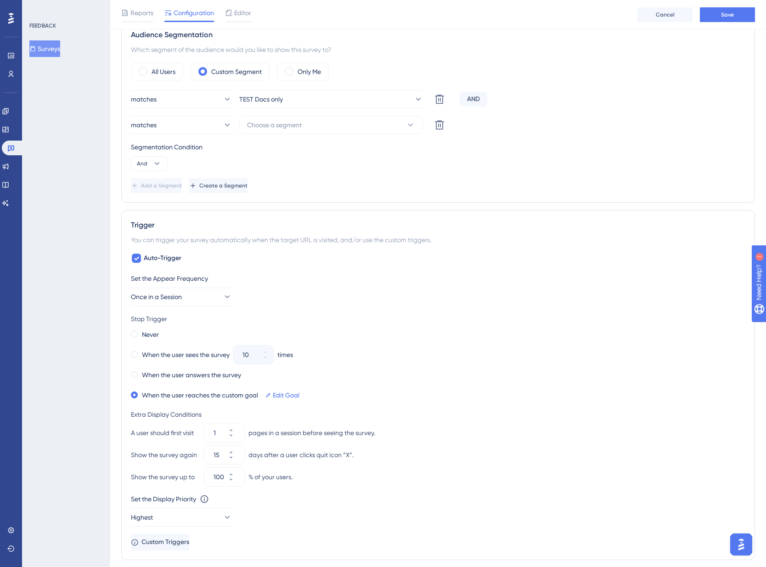
scroll to position [317, 0]
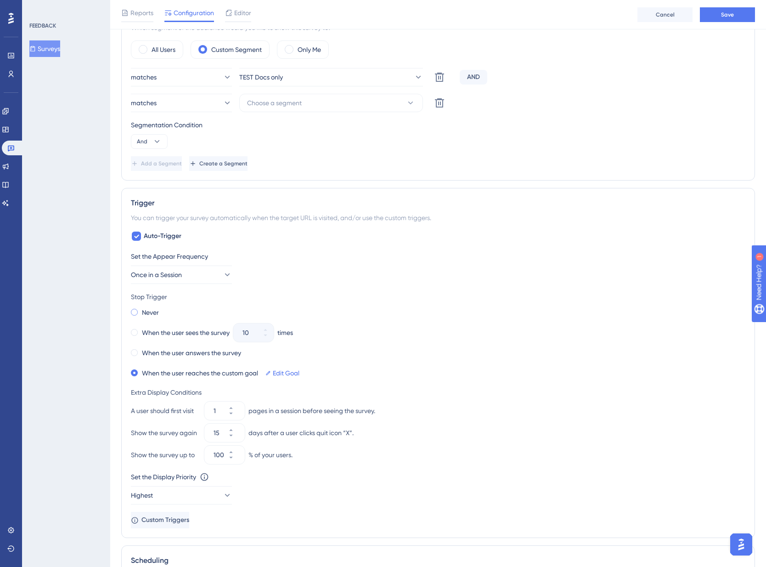
click at [133, 310] on span at bounding box center [134, 312] width 7 height 7
click at [141, 310] on input "radio" at bounding box center [141, 310] width 0 height 0
click at [136, 332] on span at bounding box center [134, 332] width 7 height 7
click at [141, 330] on input "radio" at bounding box center [141, 330] width 0 height 0
click at [134, 348] on div "When the user answers the survey" at bounding box center [186, 352] width 110 height 13
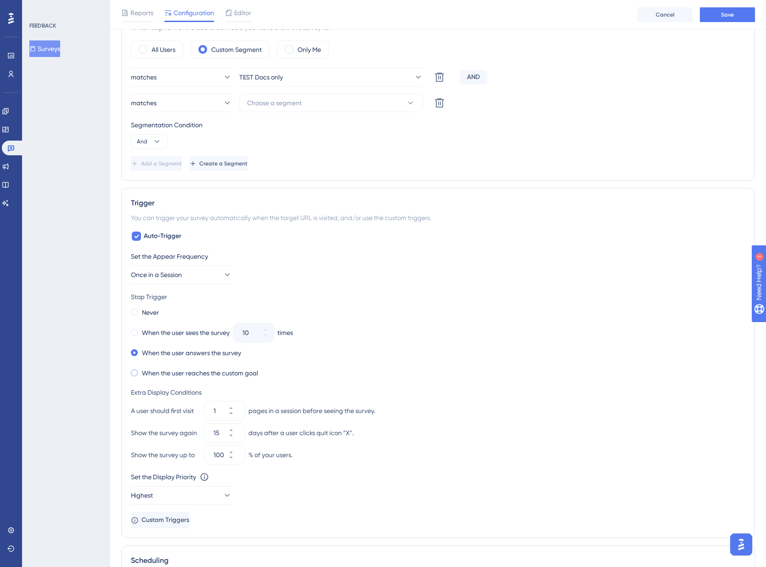
click at [138, 374] on div "When the user reaches the custom goal" at bounding box center [194, 373] width 127 height 13
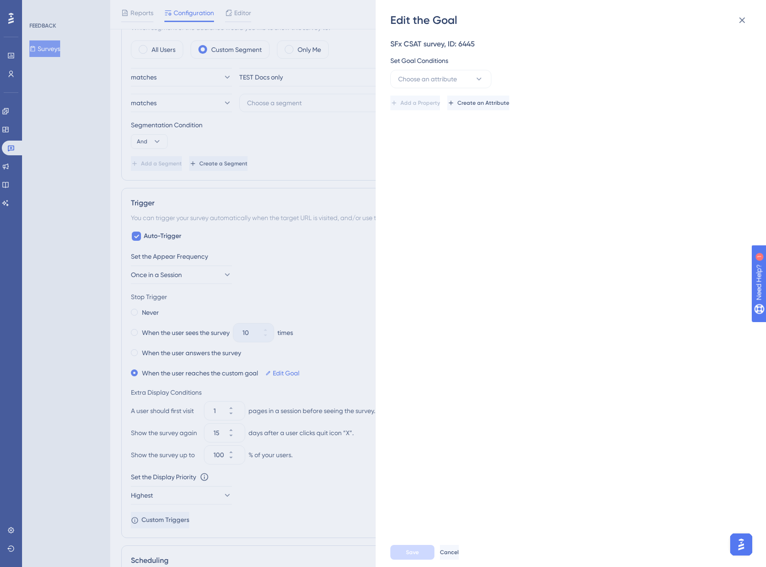
click at [134, 352] on div "Edit the Goal SFx CSAT survey, ID: 6445 Set Goal Conditions Choose an attribute…" at bounding box center [383, 283] width 766 height 567
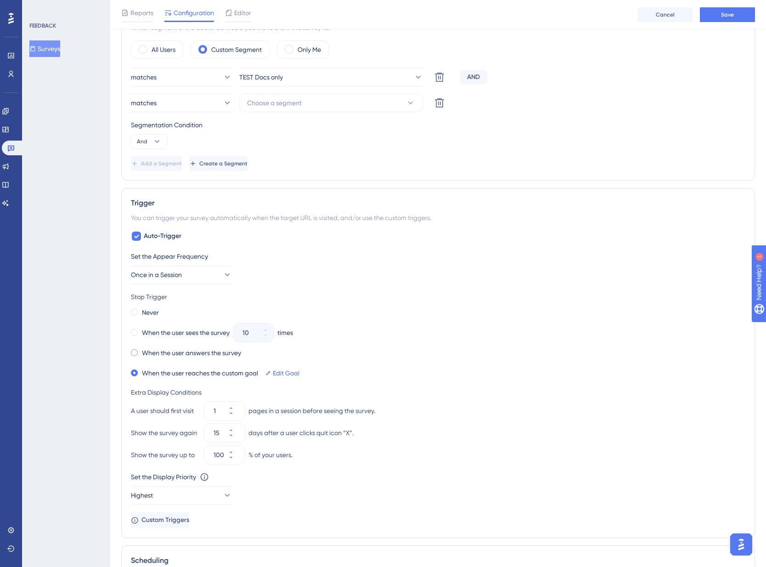
click at [134, 353] on span at bounding box center [134, 352] width 7 height 7
click at [141, 350] on input "radio" at bounding box center [141, 350] width 0 height 0
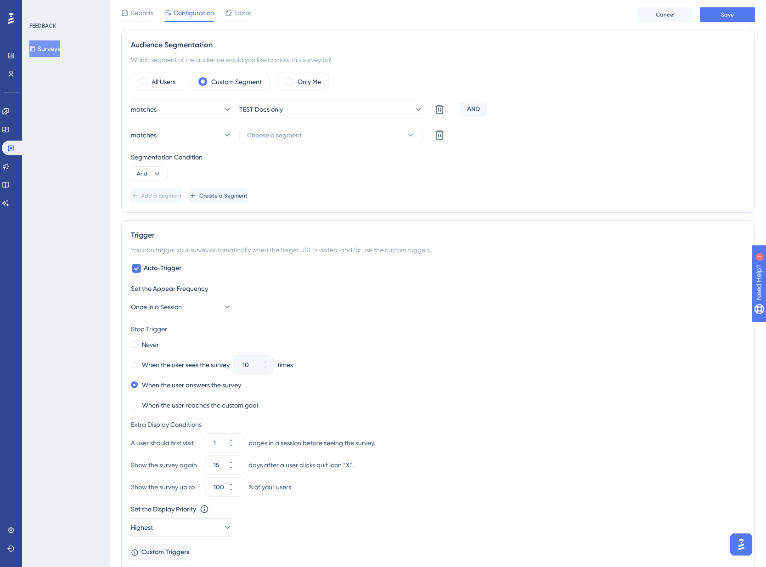
scroll to position [306, 0]
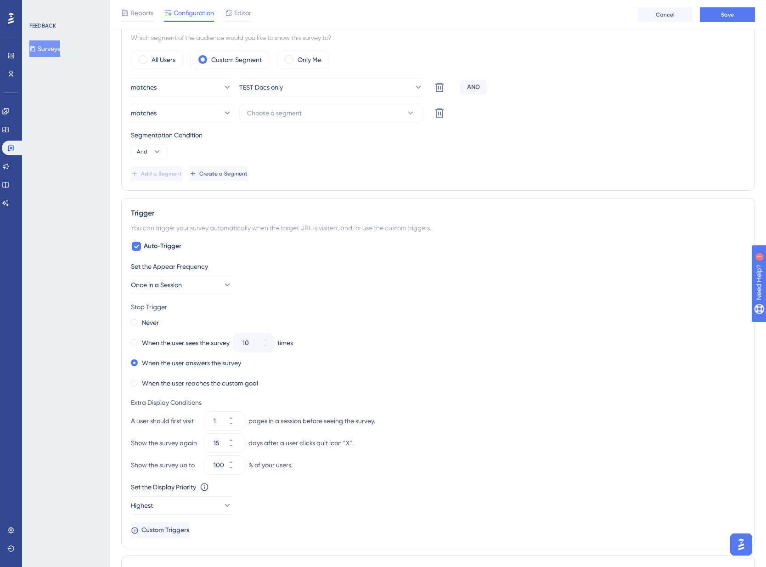
click at [740, 543] on img "Open AI Assistant Launcher" at bounding box center [741, 544] width 17 height 17
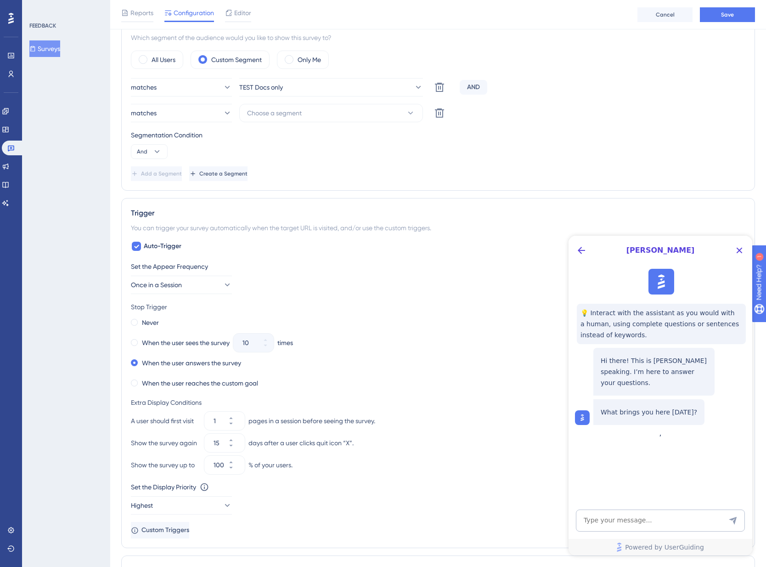
scroll to position [0, 0]
click at [656, 521] on textarea "AI Assistant Text Input" at bounding box center [660, 520] width 169 height 22
click at [641, 517] on textarea "Learn about triggersfor a survey" at bounding box center [660, 520] width 169 height 22
click at [695, 524] on textarea "Learn about triggers for a survey" at bounding box center [660, 520] width 169 height 22
click at [738, 520] on textarea "Learn about triggers for a survey" at bounding box center [660, 520] width 169 height 22
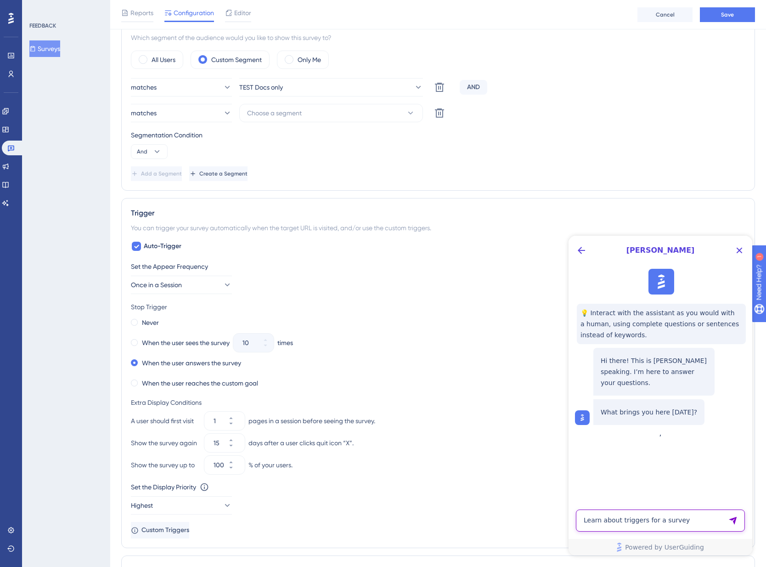
type textarea "Learn about triggers for a survey"
click at [733, 519] on icon "Send Message" at bounding box center [733, 521] width 8 height 8
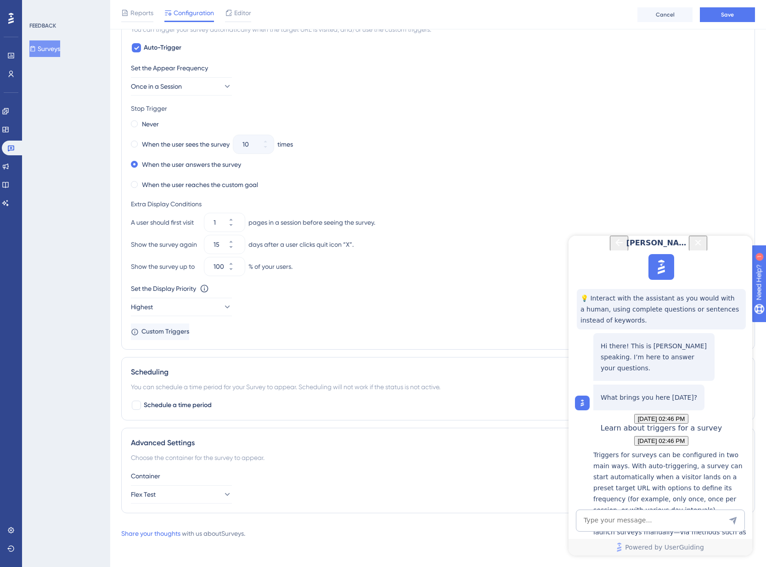
scroll to position [506, 0]
click at [652, 520] on textarea "AI Assistant Text Input" at bounding box center [660, 520] width 169 height 22
type textarea "Can I ask an agent?"
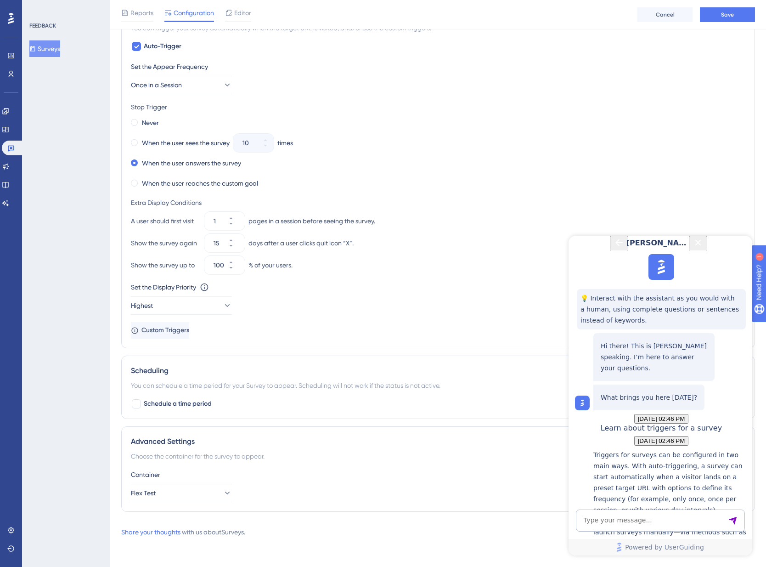
scroll to position [369, 0]
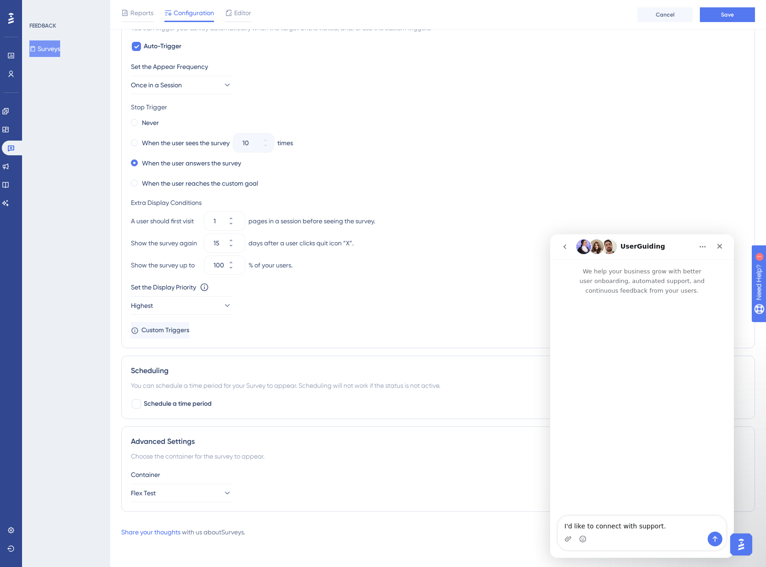
scroll to position [0, 0]
drag, startPoint x: 663, startPoint y: 526, endPoint x: 515, endPoint y: 512, distance: 148.1
click at [550, 512] on html "UserGuiding We help your business grow with better user onboarding, automated s…" at bounding box center [642, 395] width 184 height 323
type textarea "Hello, I would like to know if there is a facility to use the triggers to show …"
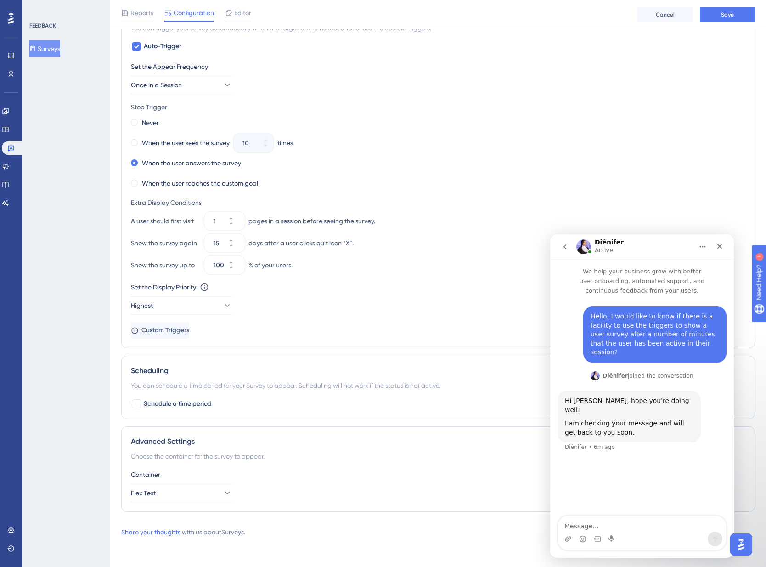
click at [531, 298] on div "Set the Display Priority This option will set the display priority between auto…" at bounding box center [438, 298] width 615 height 33
click at [61, 294] on div "FEEDBACK Surveys" at bounding box center [66, 283] width 88 height 567
